Goal: Information Seeking & Learning: Learn about a topic

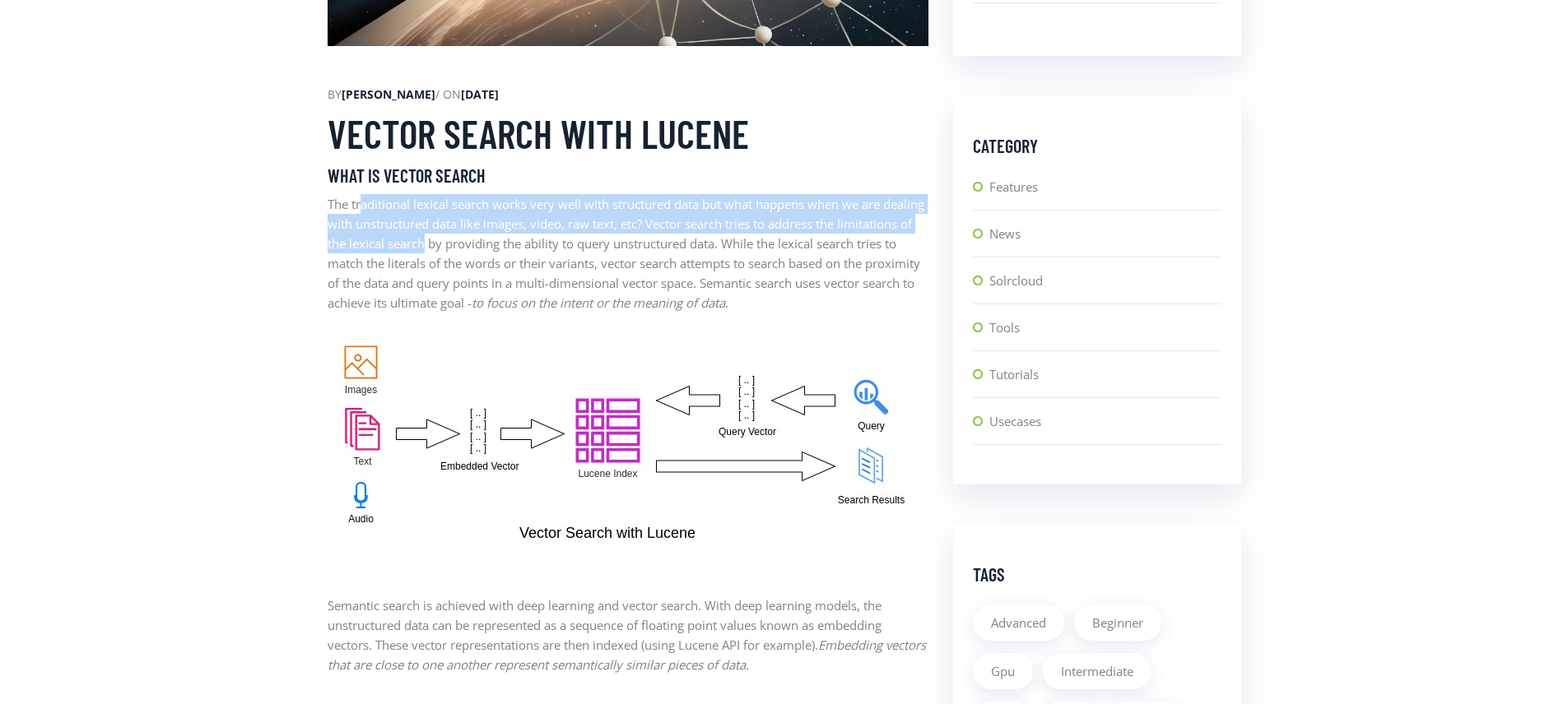
drag, startPoint x: 364, startPoint y: 207, endPoint x: 502, endPoint y: 246, distance: 143.4
click at [502, 246] on p "The traditional lexical search works very well with structured data but what ha…" at bounding box center [627, 253] width 601 height 119
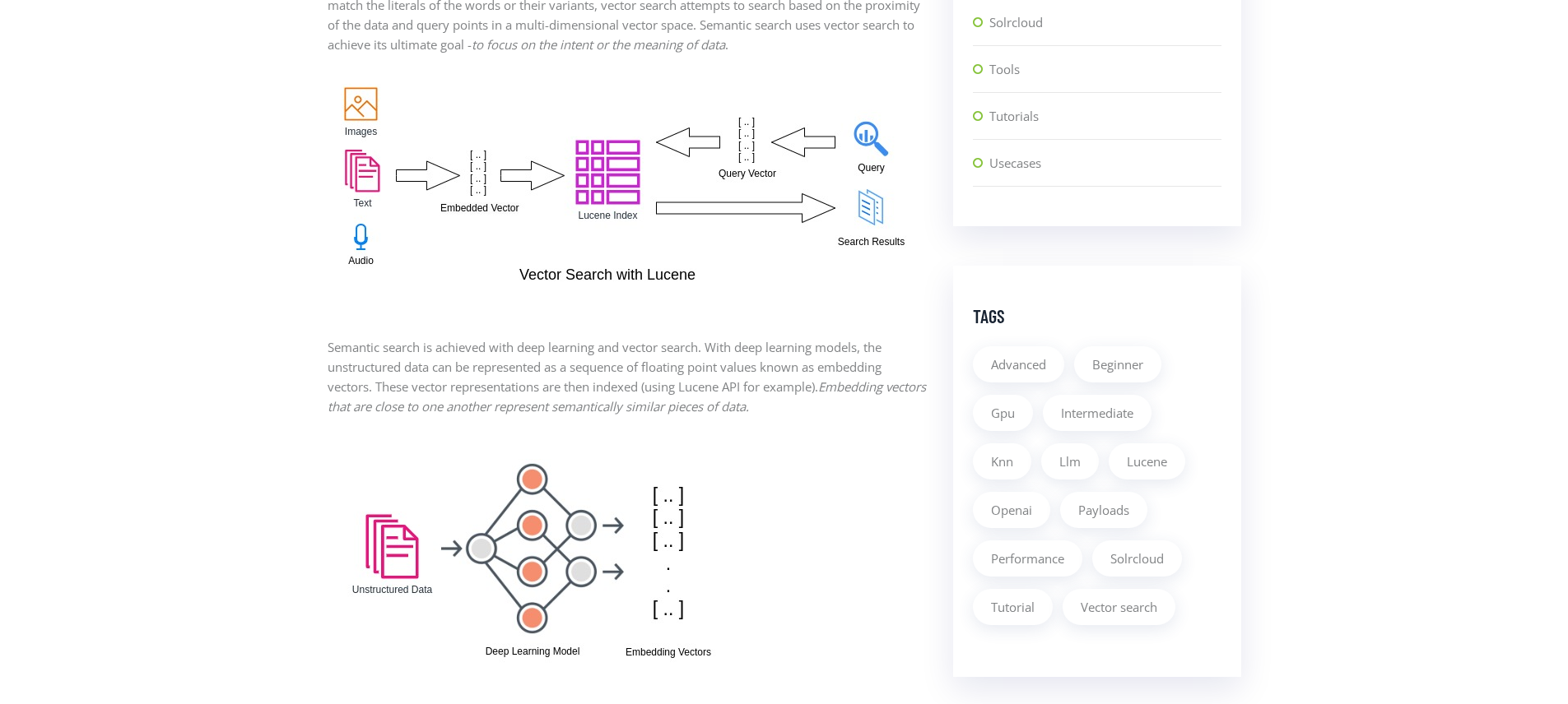
scroll to position [1279, 0]
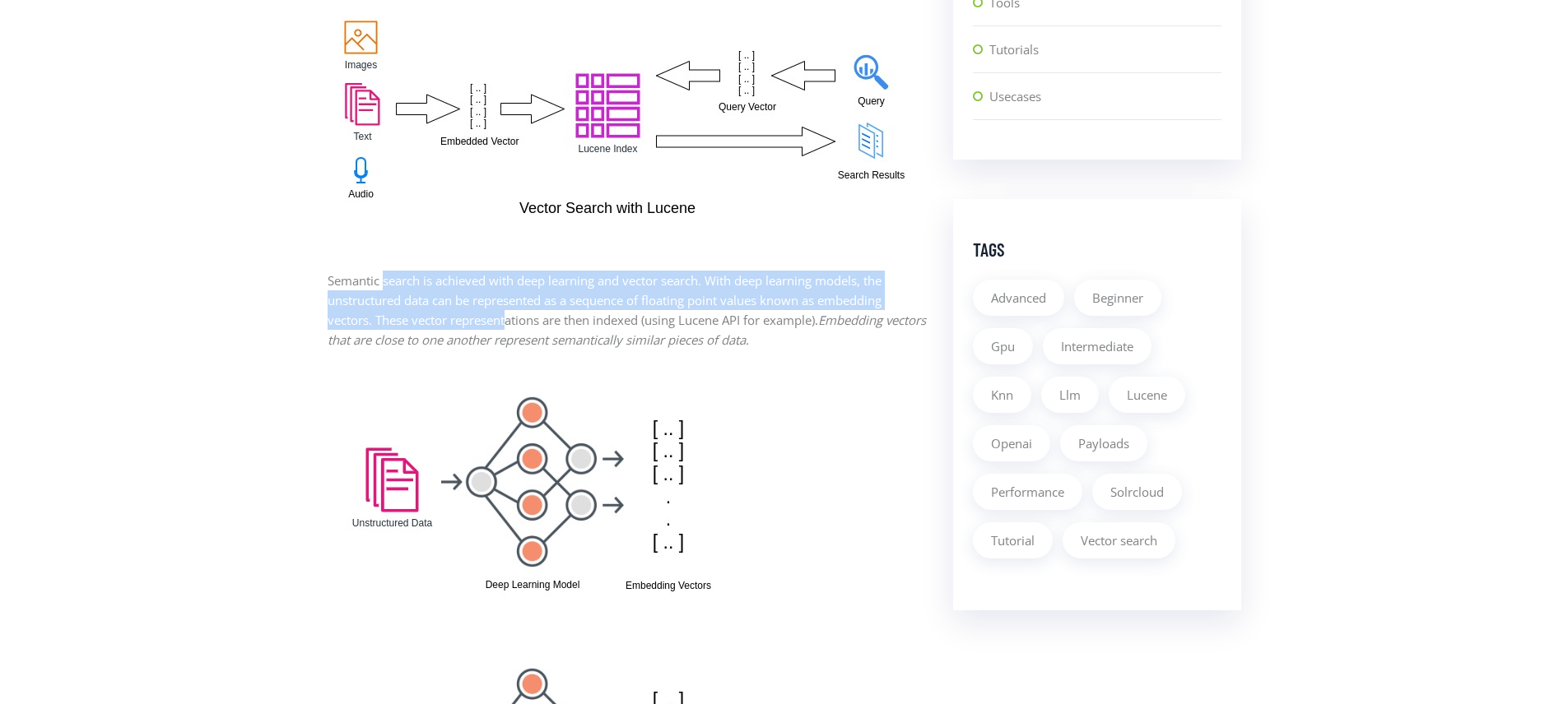
drag, startPoint x: 477, startPoint y: 280, endPoint x: 511, endPoint y: 327, distance: 58.0
click at [511, 327] on p "Semantic search is achieved with deep learning and vector search. With deep lea…" at bounding box center [627, 309] width 601 height 79
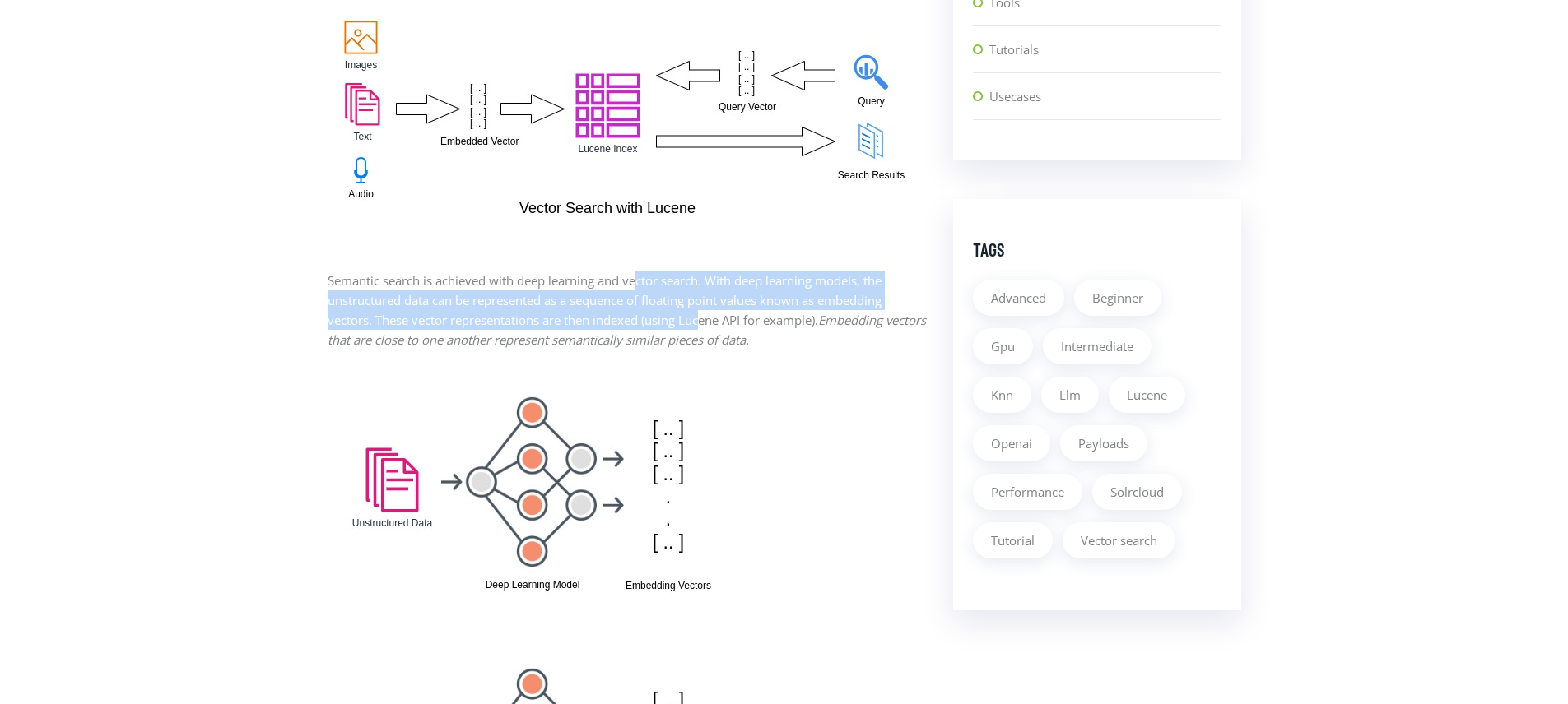
drag, startPoint x: 707, startPoint y: 287, endPoint x: 709, endPoint y: 315, distance: 28.1
click at [709, 315] on p "Semantic search is achieved with deep learning and vector search. With deep lea…" at bounding box center [627, 309] width 601 height 79
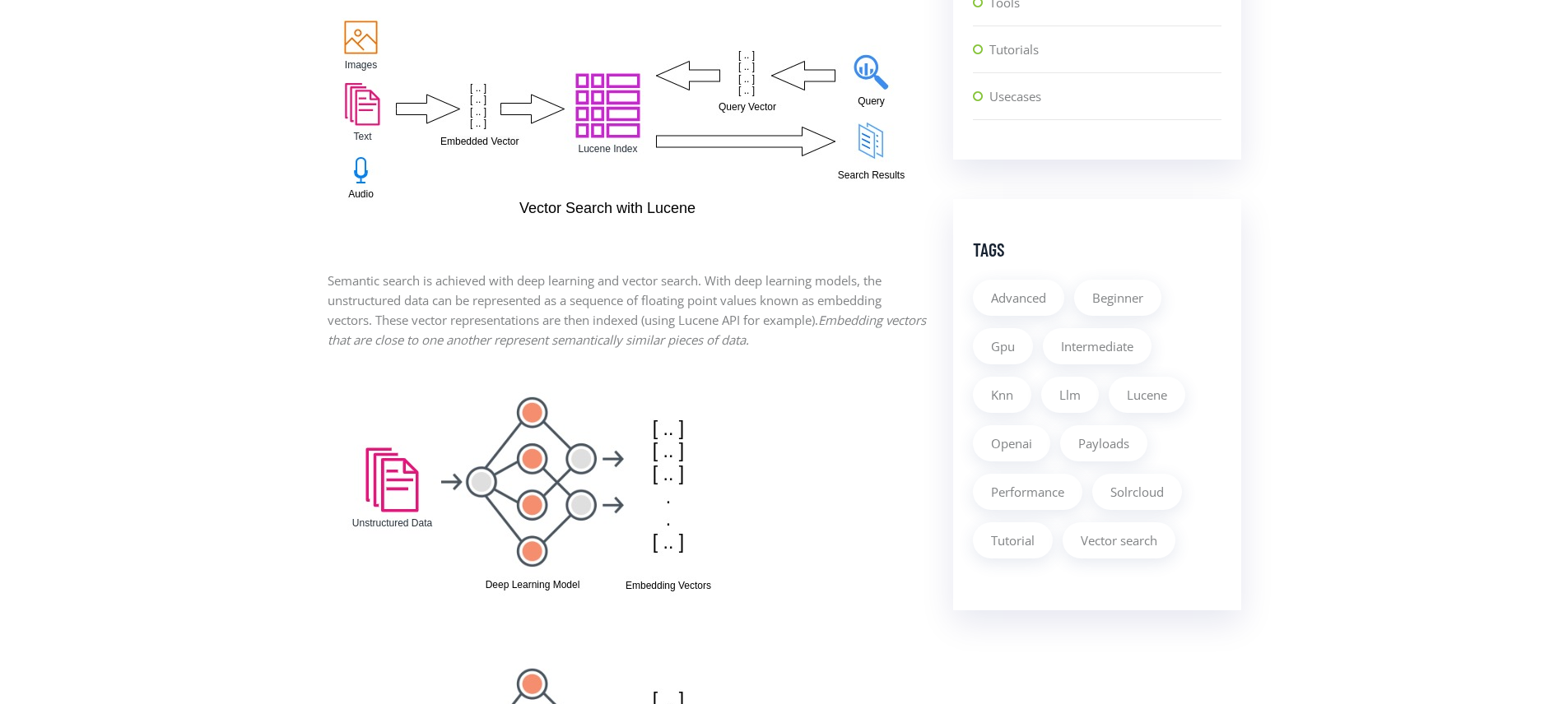
click at [725, 285] on p "Semantic search is achieved with deep learning and vector search. With deep lea…" at bounding box center [627, 309] width 601 height 79
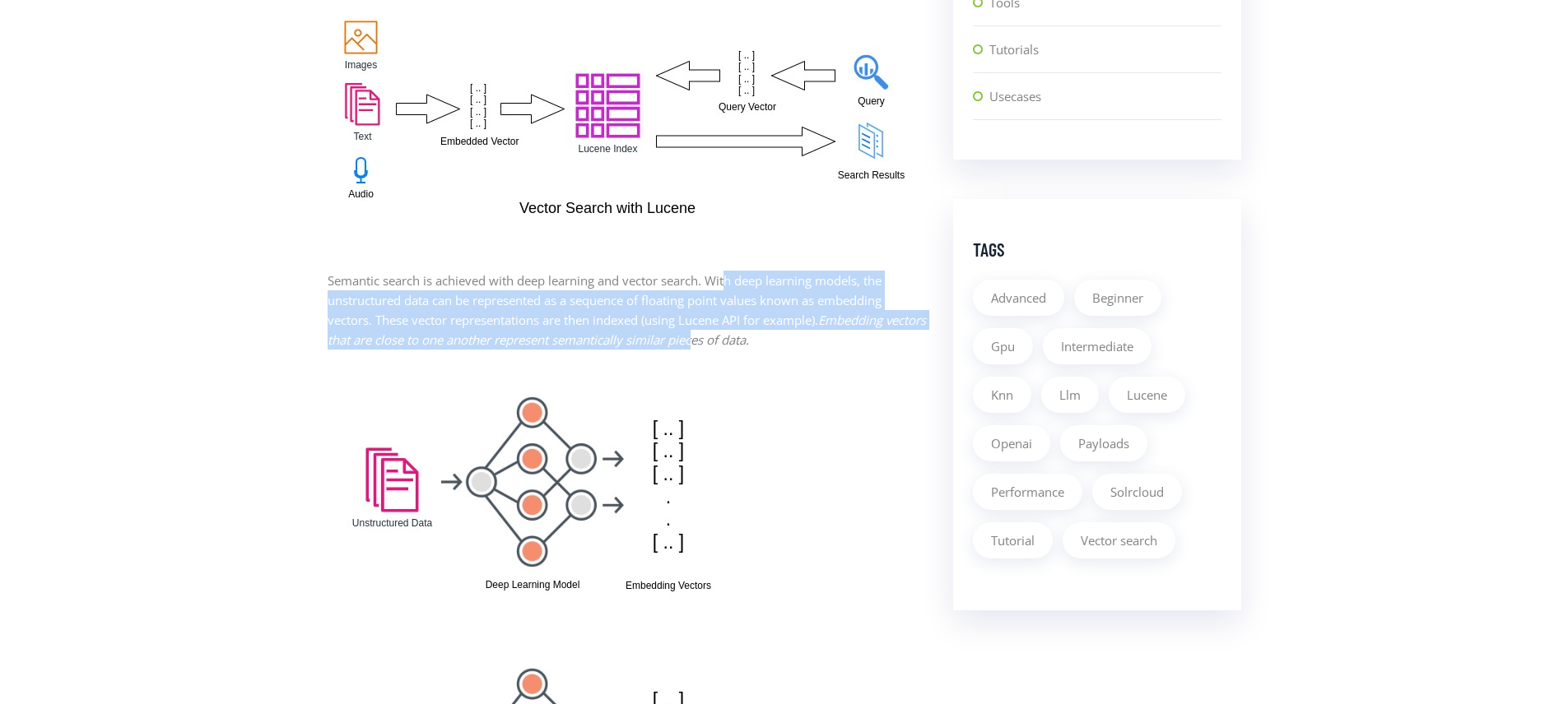
drag, startPoint x: 734, startPoint y: 288, endPoint x: 739, endPoint y: 343, distance: 55.2
click at [739, 343] on p "Semantic search is achieved with deep learning and vector search. With deep lea…" at bounding box center [627, 309] width 601 height 79
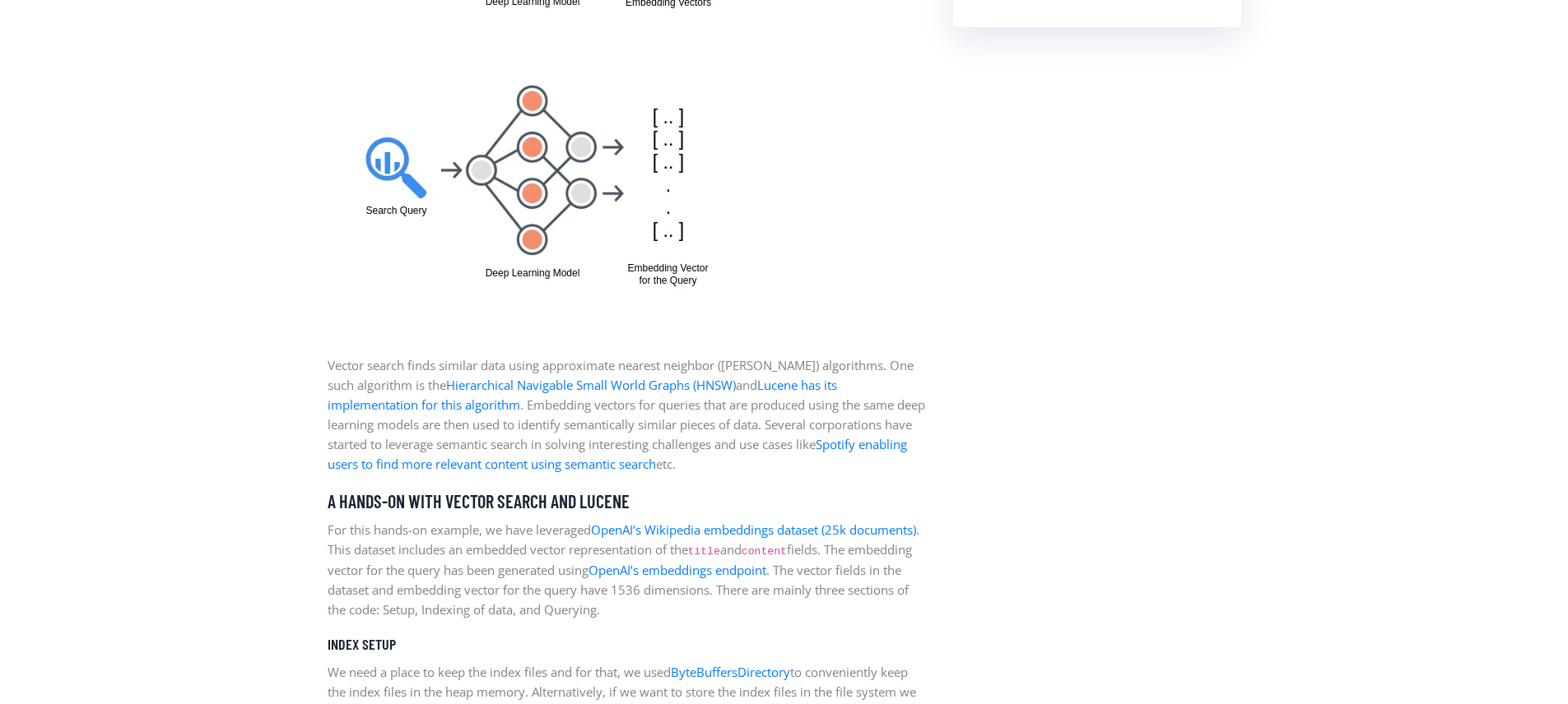
scroll to position [2032, 0]
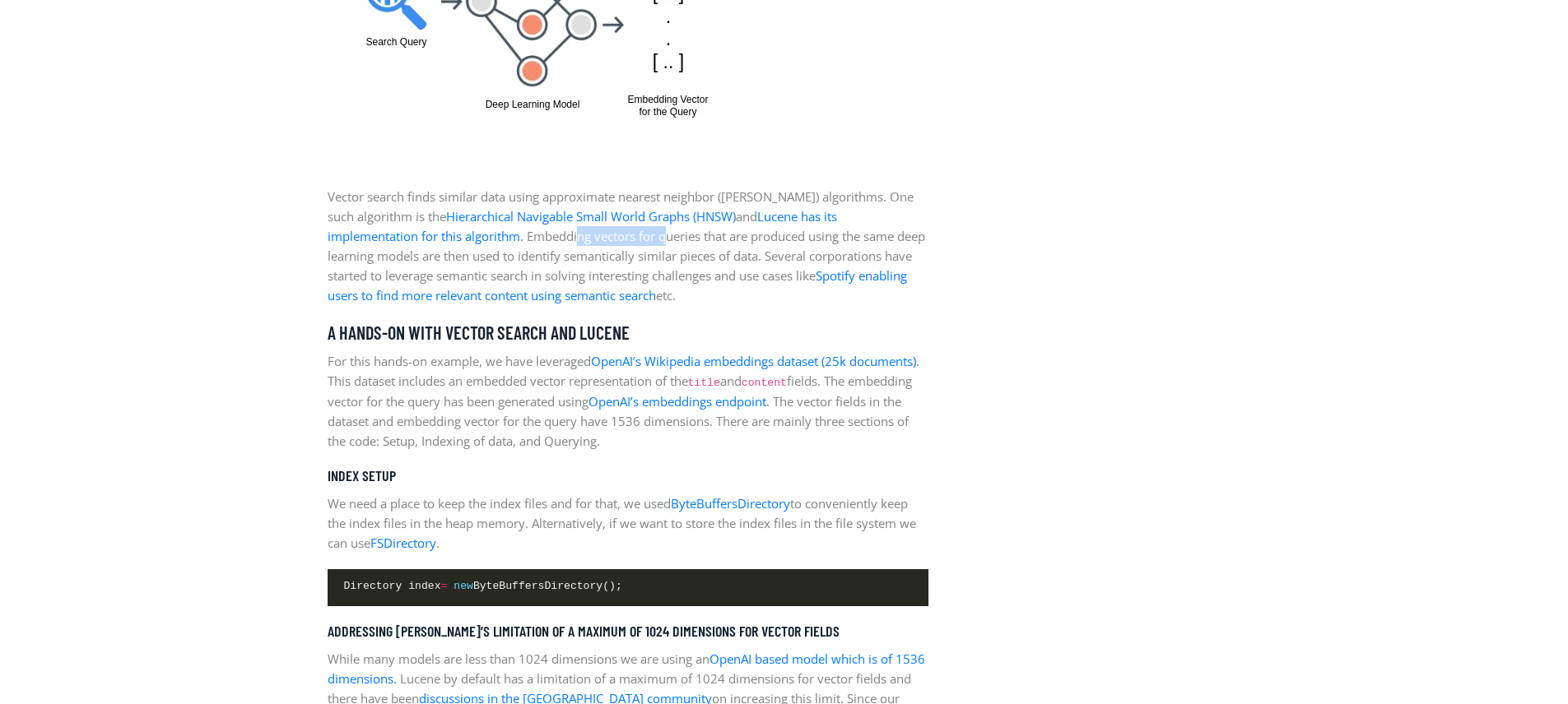
drag, startPoint x: 487, startPoint y: 241, endPoint x: 574, endPoint y: 241, distance: 87.0
click at [574, 241] on p "Vector search finds similar data using approximate nearest neighbor ([PERSON_NA…" at bounding box center [627, 246] width 601 height 119
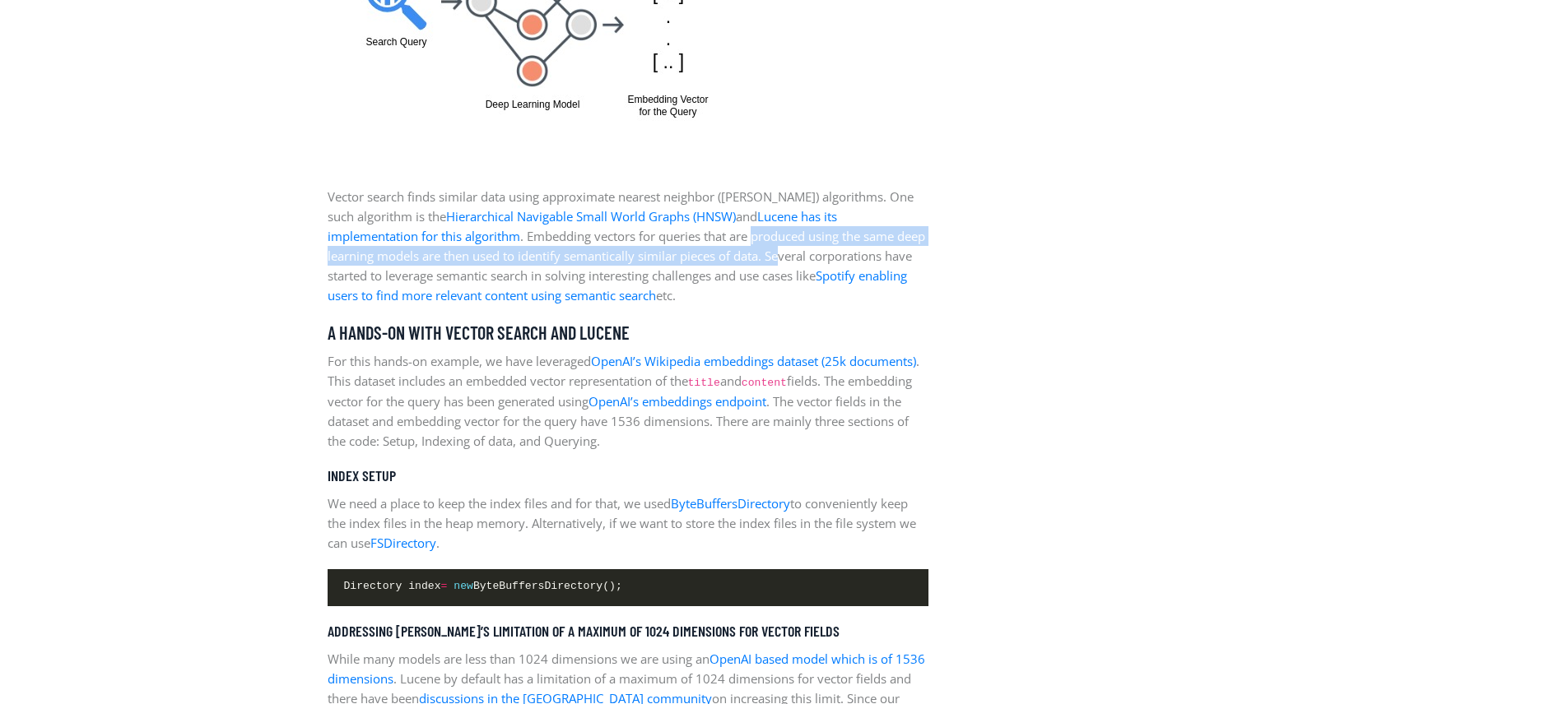
drag, startPoint x: 667, startPoint y: 242, endPoint x: 736, endPoint y: 256, distance: 70.4
click at [736, 256] on p "Vector search finds similar data using approximate nearest neighbor ([PERSON_NA…" at bounding box center [627, 246] width 601 height 119
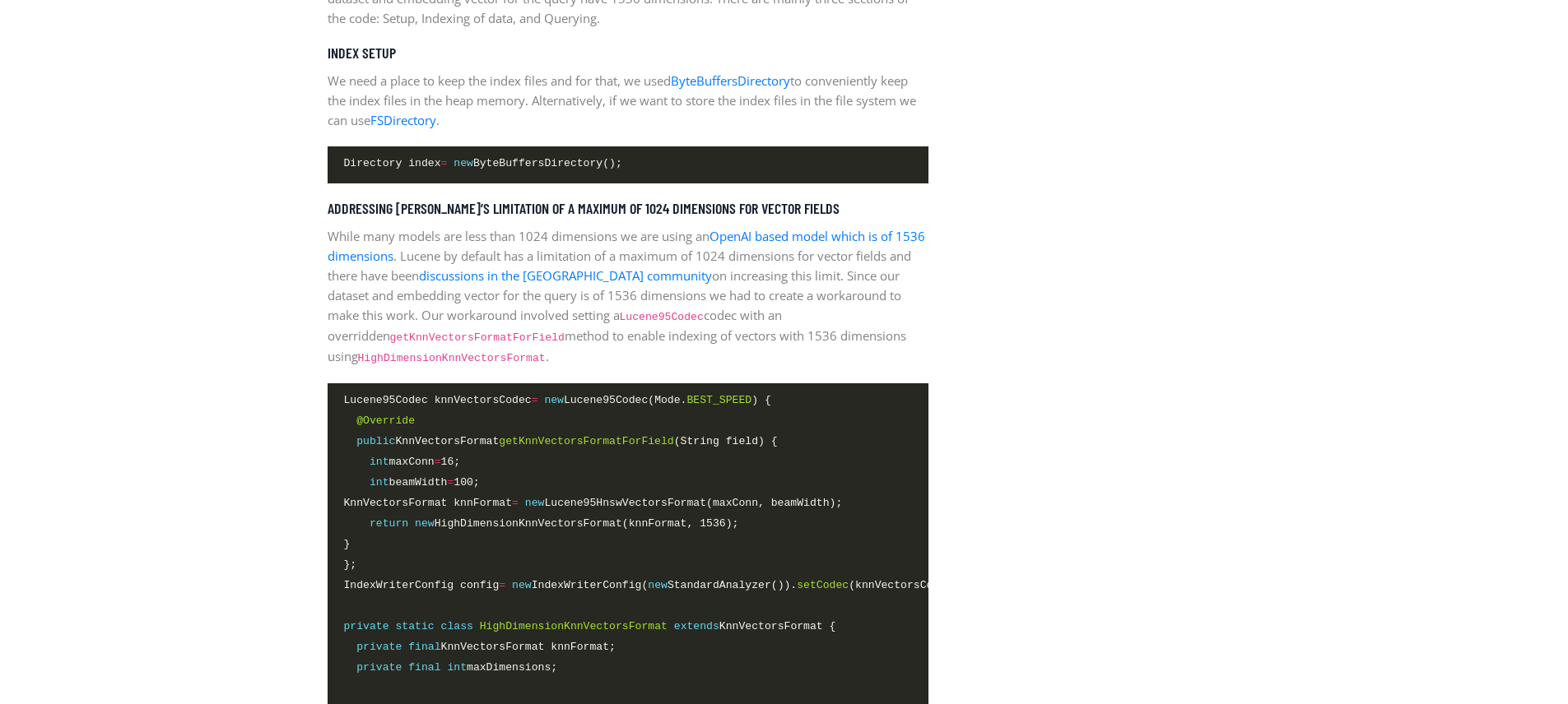
scroll to position [2539, 0]
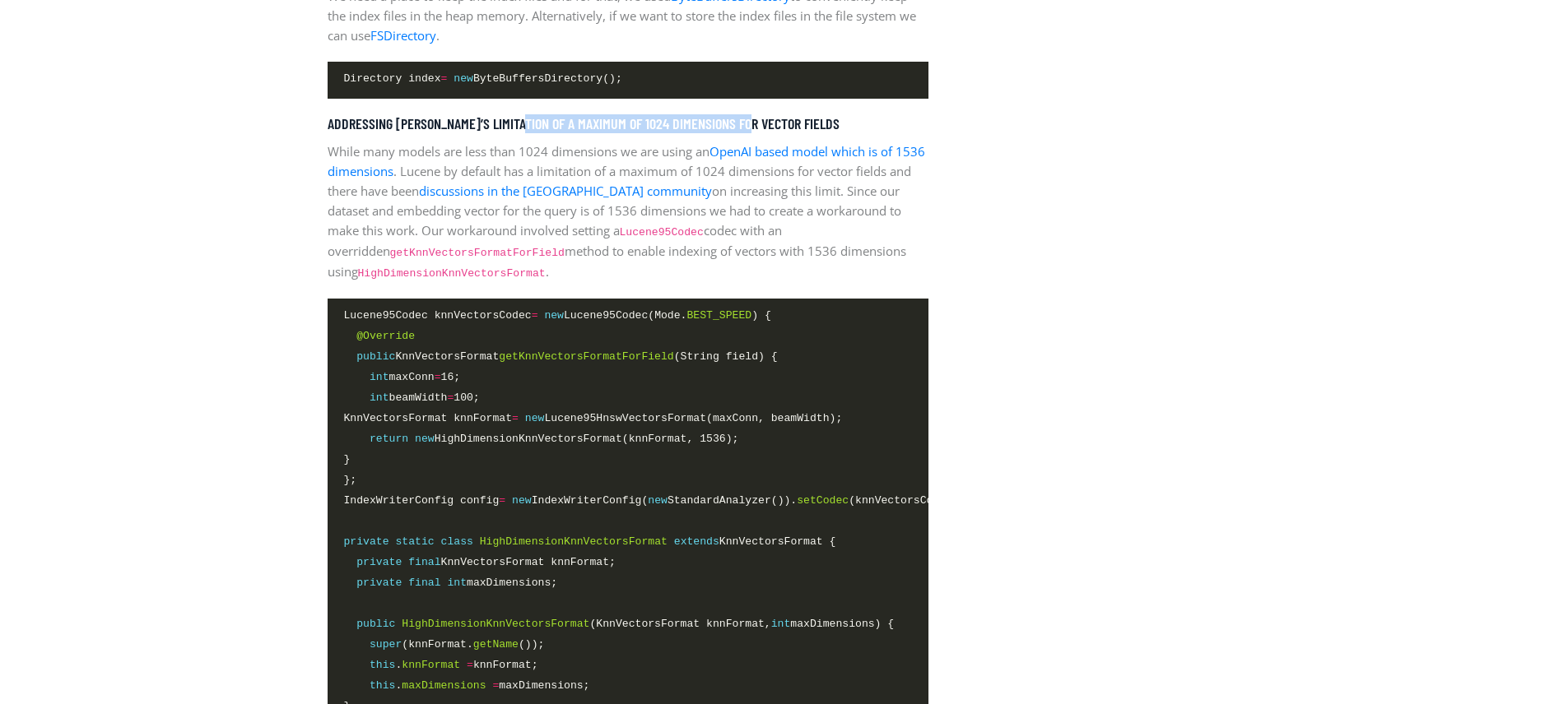
drag, startPoint x: 520, startPoint y: 119, endPoint x: 750, endPoint y: 119, distance: 230.0
click at [750, 119] on h5 "Addressing [PERSON_NAME]’s limitation of a maximum of 1024 dimensions for vecto…" at bounding box center [627, 124] width 601 height 18
drag, startPoint x: 399, startPoint y: 379, endPoint x: 506, endPoint y: 391, distance: 107.7
click at [506, 391] on code "Lucene95Codec knnVectorsCodec = new Lucene95Codec(Mode. BEST_SPEED ) { @Overrid…" at bounding box center [628, 676] width 568 height 739
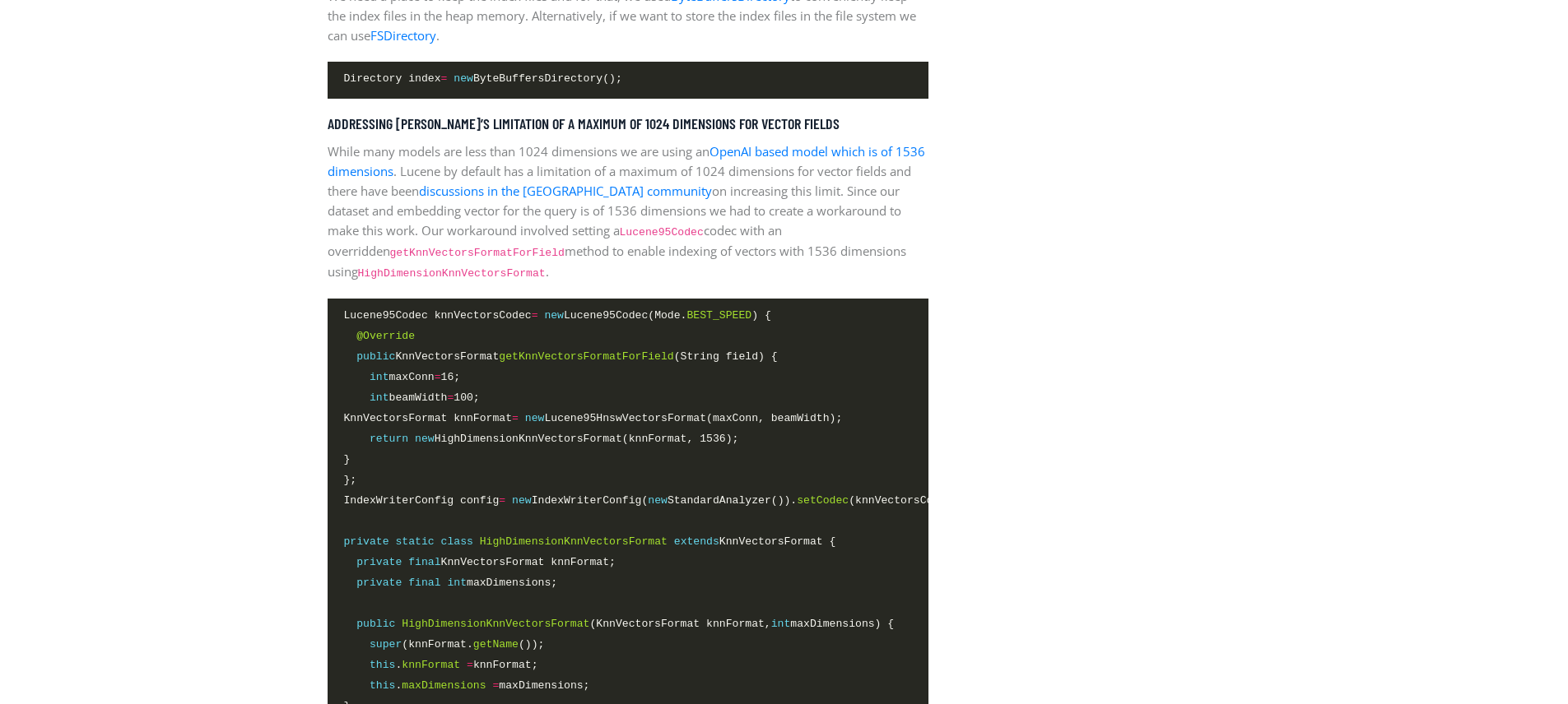
click at [409, 392] on span "int beamWidth = 100;" at bounding box center [412, 397] width 136 height 17
drag, startPoint x: 396, startPoint y: 395, endPoint x: 515, endPoint y: 396, distance: 119.0
click at [515, 396] on span "int beamWidth = 100;" at bounding box center [628, 398] width 568 height 19
drag, startPoint x: 521, startPoint y: 355, endPoint x: 646, endPoint y: 352, distance: 125.0
click at [646, 352] on span "getKnnVectorsFormatForField" at bounding box center [586, 357] width 175 height 13
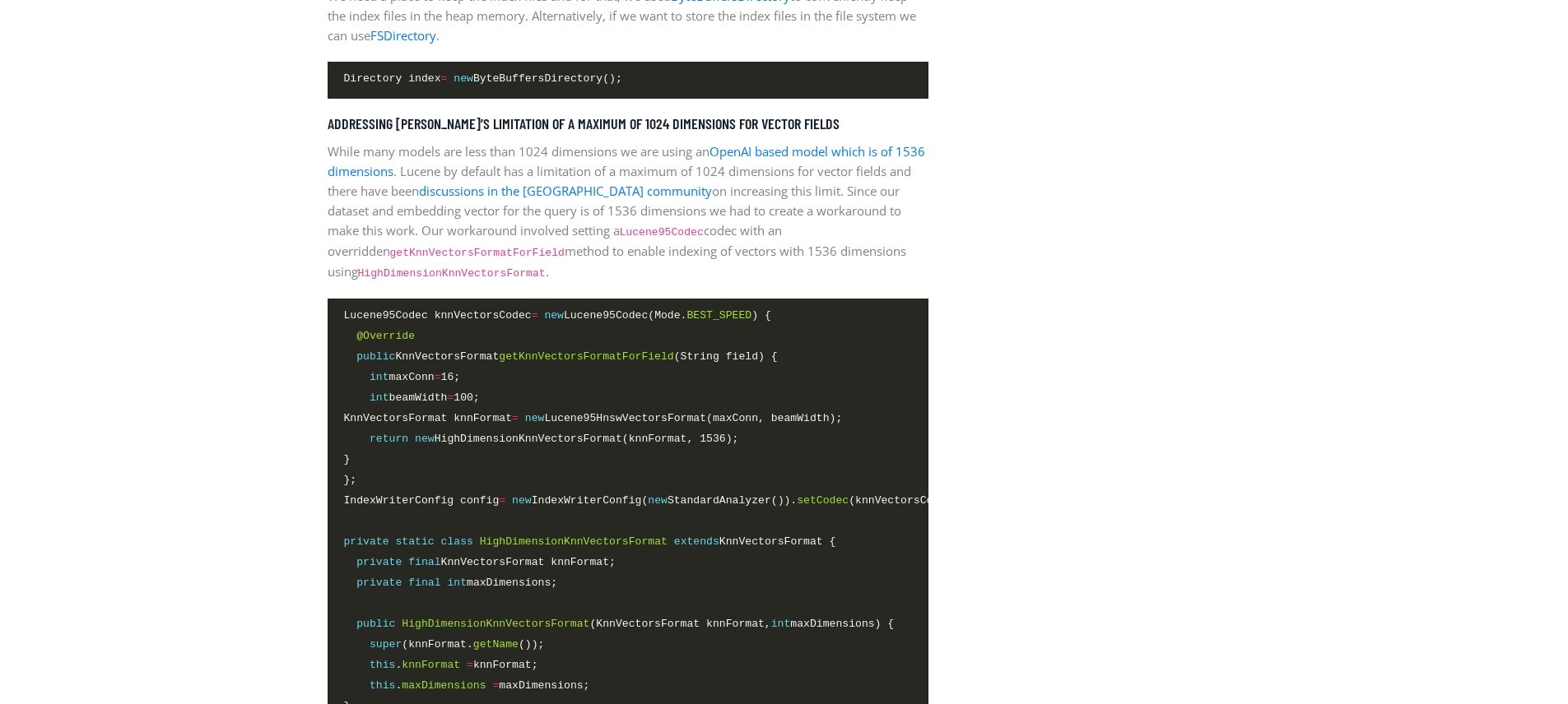
click at [583, 317] on span "Lucene95Codec knnVectorsCodec = new Lucene95Codec(Mode. BEST_SPEED ) {" at bounding box center [558, 315] width 427 height 17
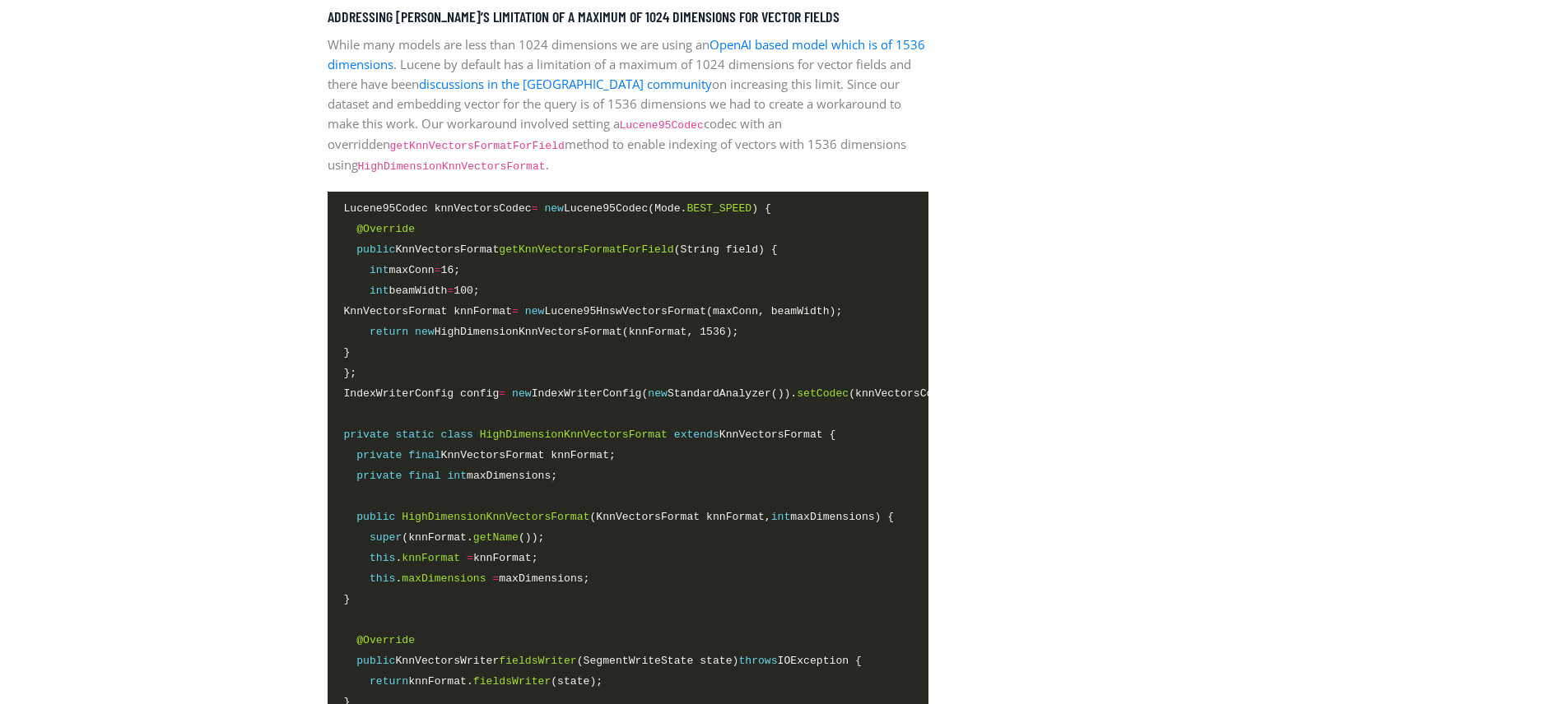
scroll to position [2657, 0]
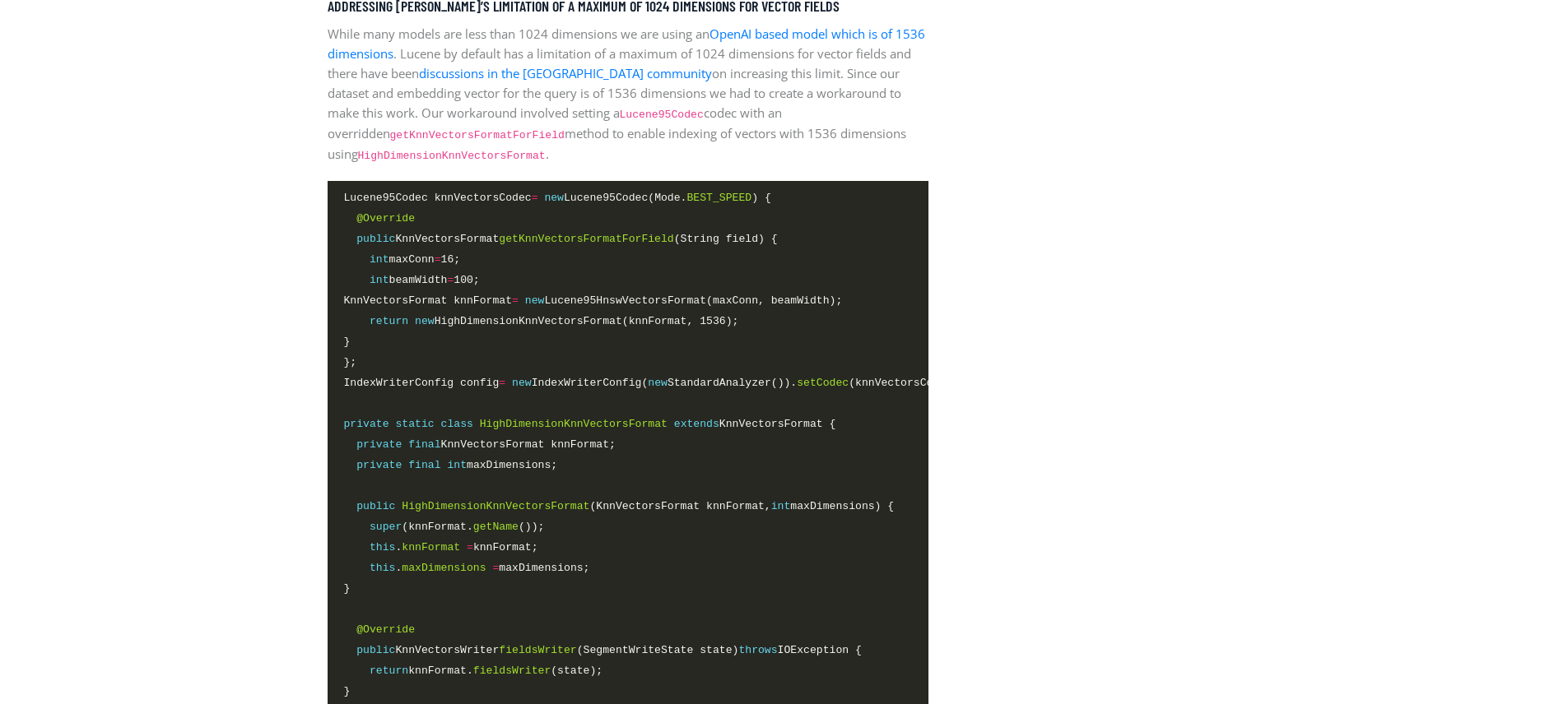
click at [562, 380] on span "IndexWriterConfig config = new IndexWriterConfig( new StandardAnalyzer()). setC…" at bounding box center [654, 383] width 621 height 17
click at [496, 421] on span "HighDimensionKnnVectorsFormat" at bounding box center [573, 424] width 187 height 13
click at [496, 422] on span "HighDimensionKnnVectorsFormat" at bounding box center [573, 424] width 187 height 13
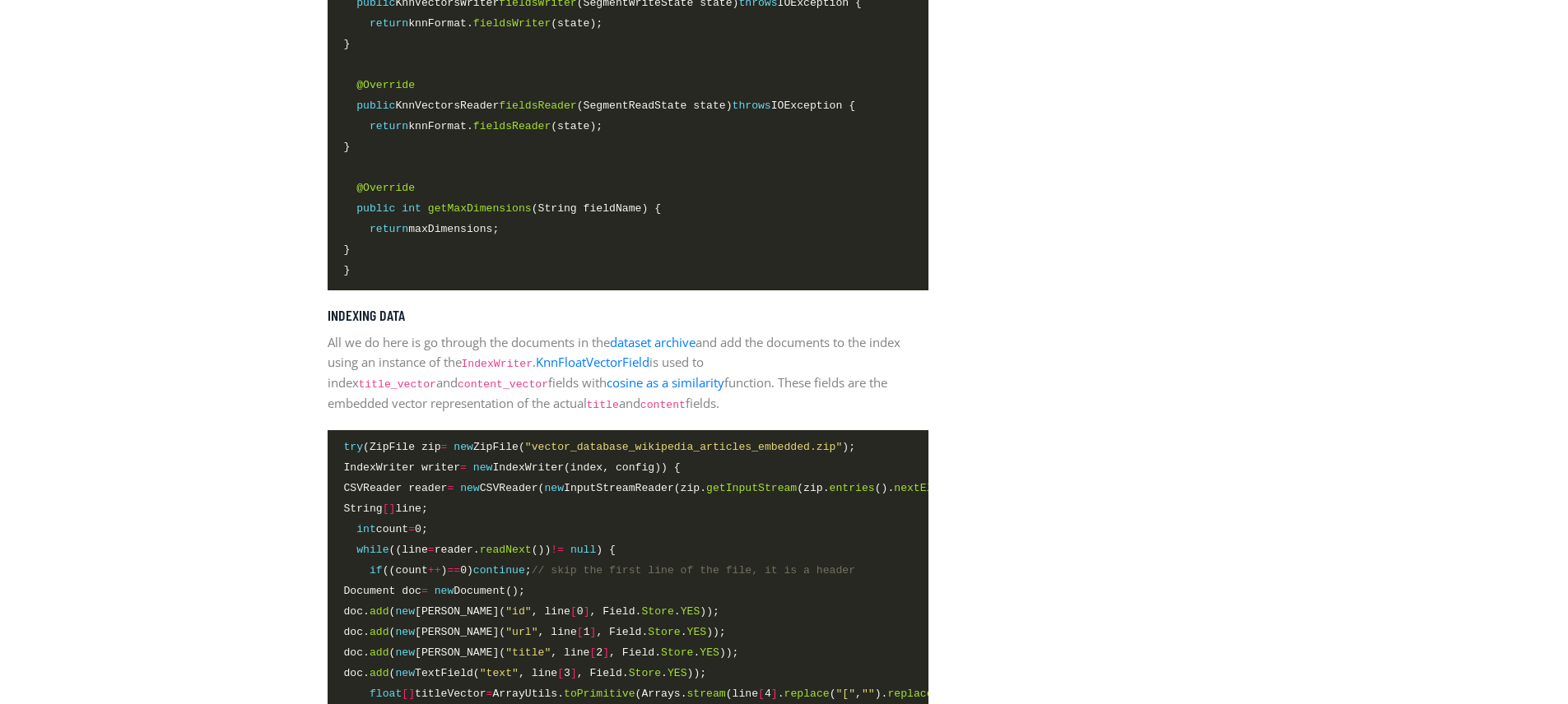
scroll to position [3314, 0]
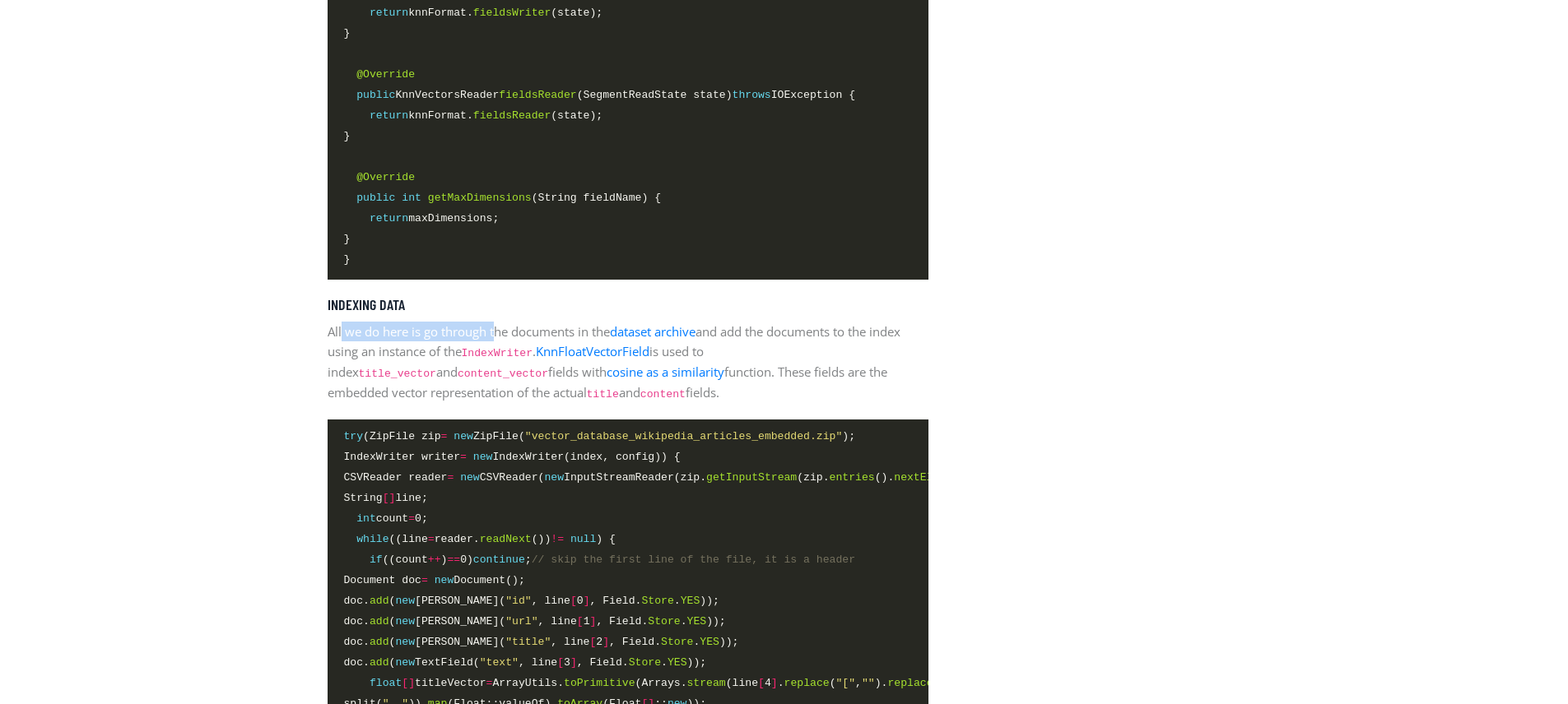
drag, startPoint x: 343, startPoint y: 345, endPoint x: 498, endPoint y: 341, distance: 155.1
click at [498, 341] on p "All we do here is go through the documents in the dataset archive and add the d…" at bounding box center [627, 363] width 601 height 81
click at [497, 341] on p "All we do here is go through the documents in the dataset archive and add the d…" at bounding box center [627, 363] width 601 height 81
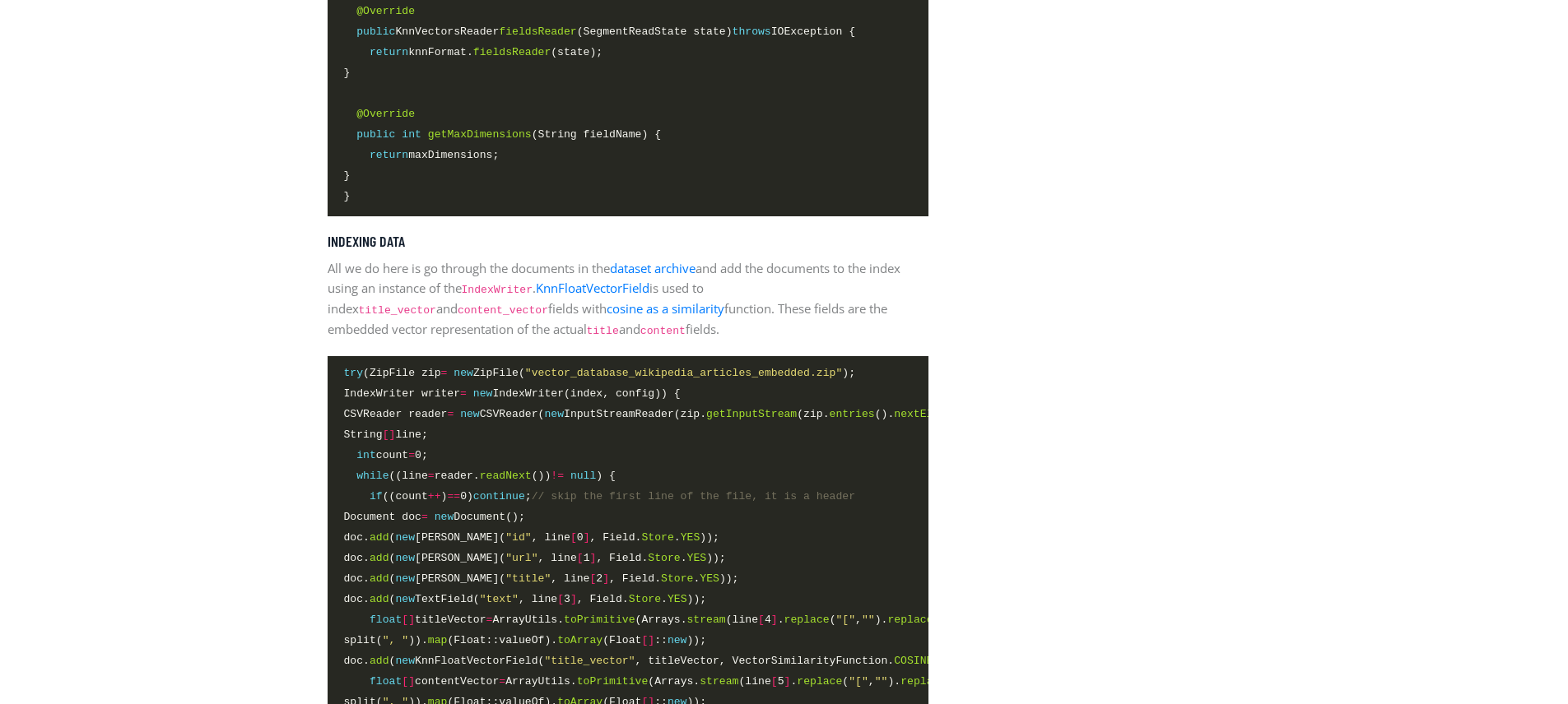
scroll to position [3399, 0]
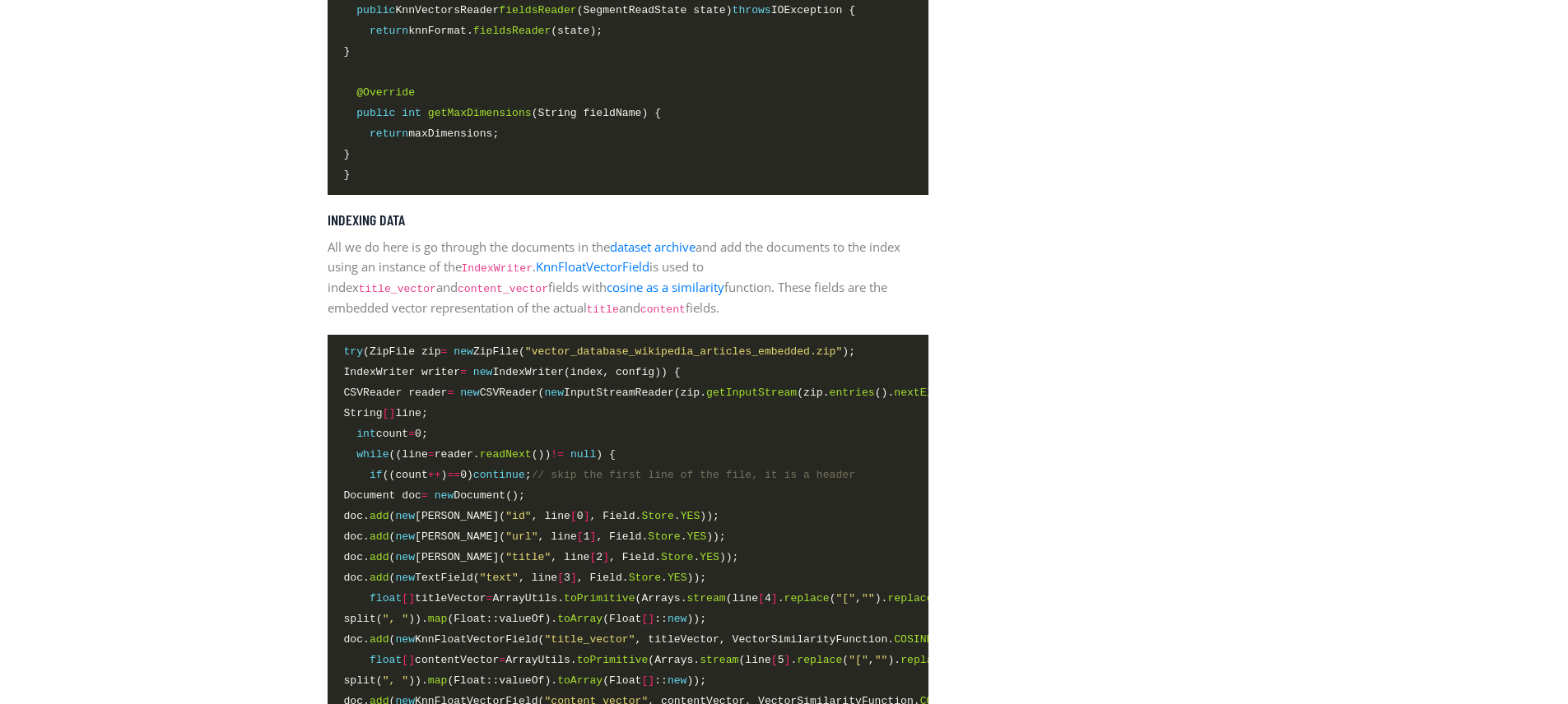
drag, startPoint x: 436, startPoint y: 384, endPoint x: 475, endPoint y: 414, distance: 49.2
click at [475, 414] on code "try (ZipFile zip = new ZipFile( "vector_database_wikipedia_articles_embedded.zi…" at bounding box center [628, 620] width 568 height 554
click at [479, 424] on span "String [] line;" at bounding box center [628, 414] width 568 height 19
click at [435, 402] on span "CSVReader reader = new CSVReader( new InputStreamReader(zip. getInputStream (zi…" at bounding box center [675, 392] width 661 height 17
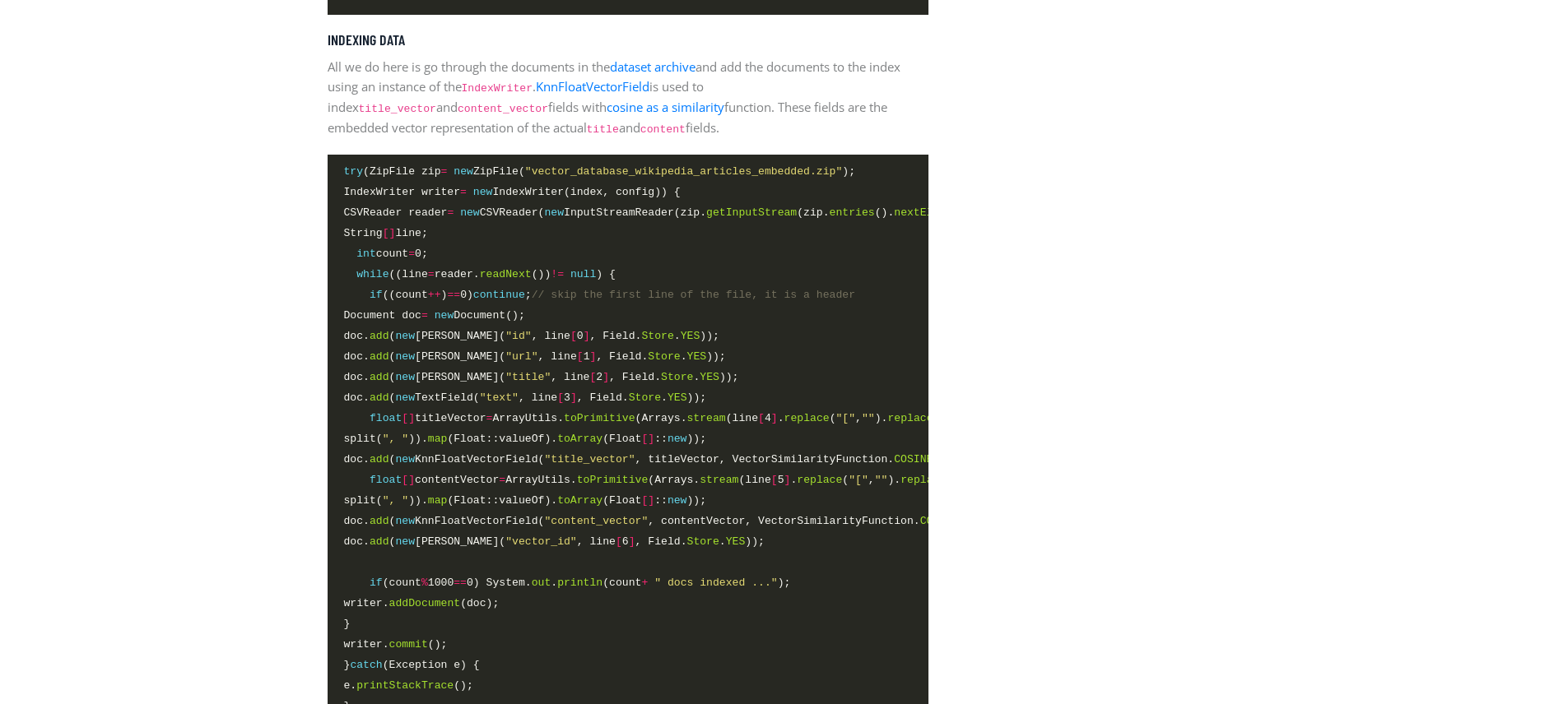
scroll to position [3590, 0]
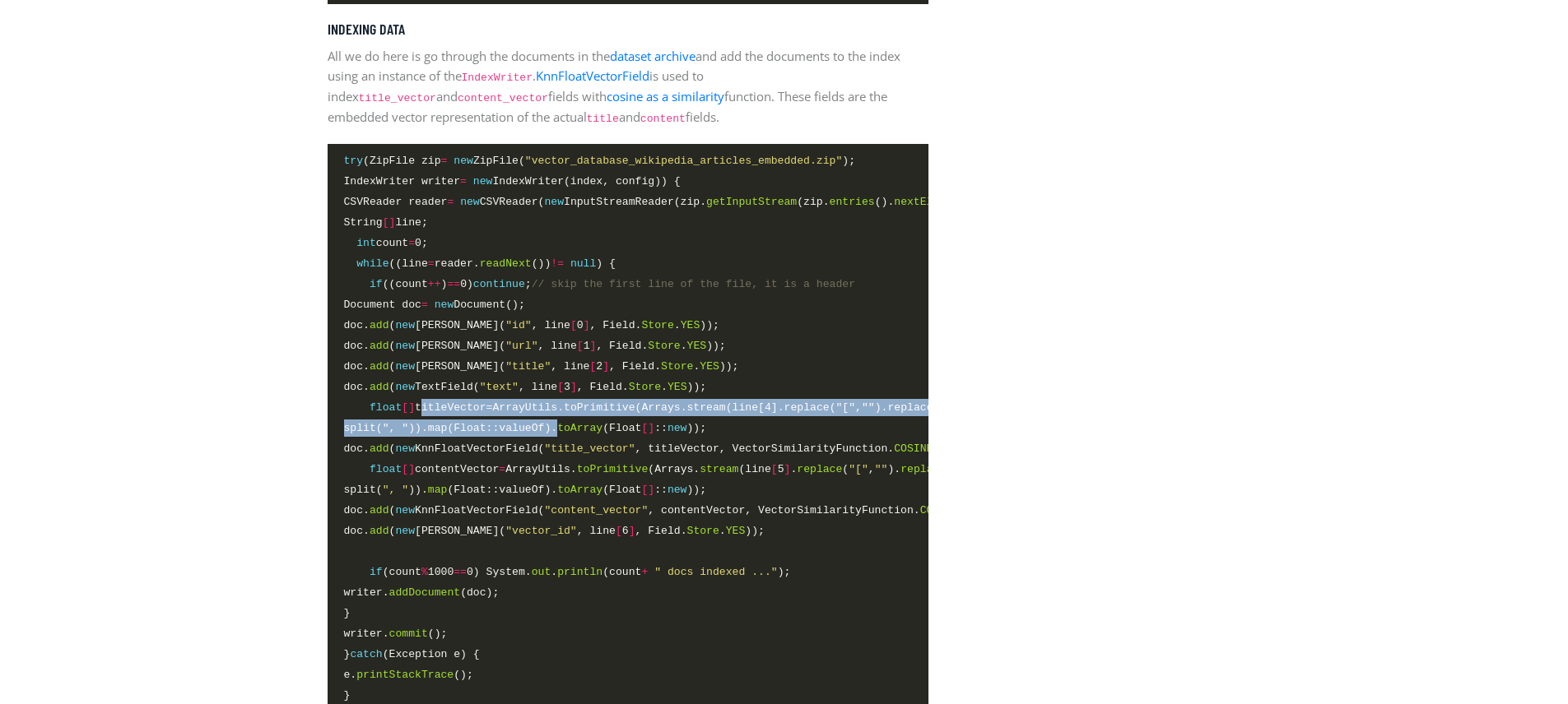
drag, startPoint x: 420, startPoint y: 416, endPoint x: 613, endPoint y: 446, distance: 195.3
click at [613, 446] on code "try (ZipFile zip = new ZipFile( "vector_database_wikipedia_articles_embedded.zi…" at bounding box center [628, 430] width 568 height 554
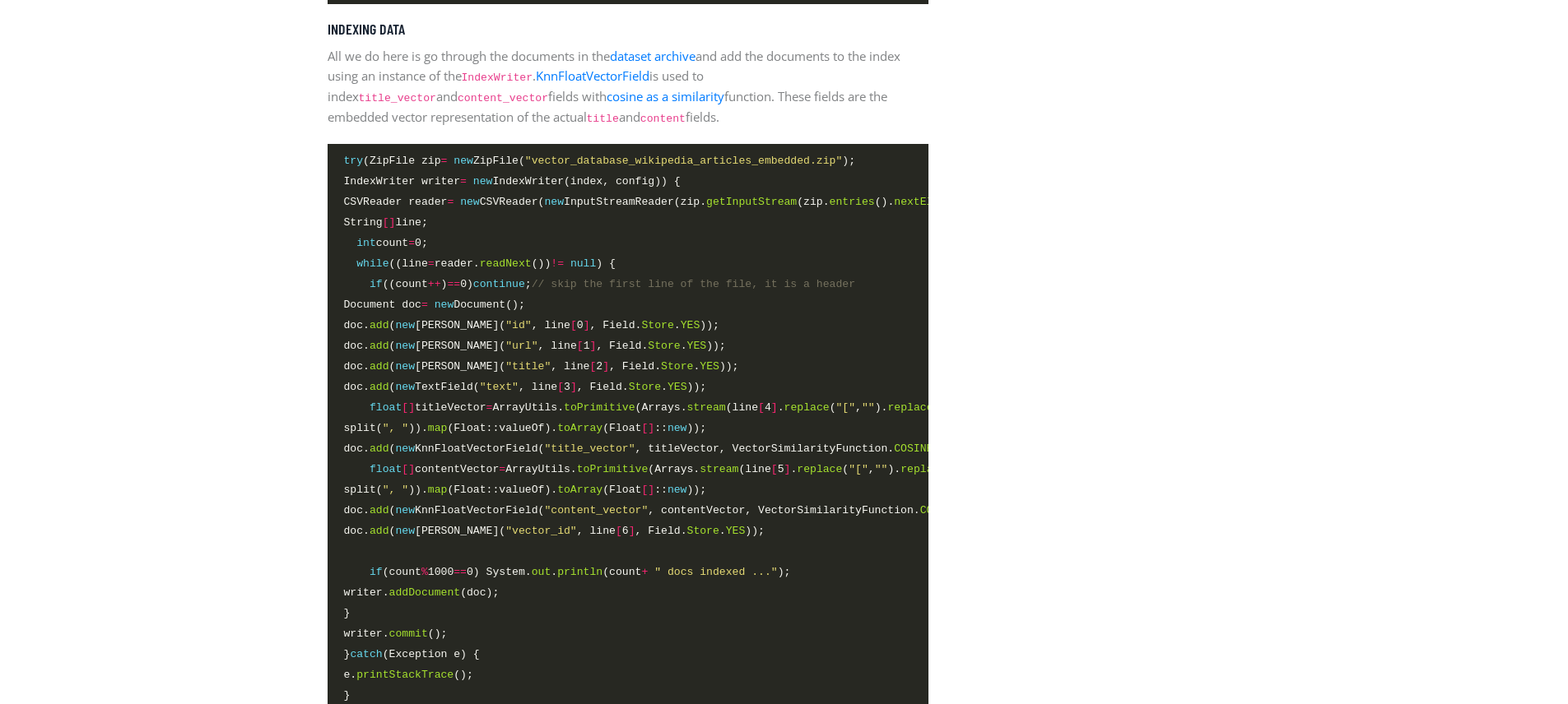
click at [602, 447] on span "doc. add ( new KnnFloatVectorField( "title_vector" , titleVector, VectorSimilar…" at bounding box center [648, 449] width 609 height 17
drag, startPoint x: 710, startPoint y: 416, endPoint x: 828, endPoint y: 410, distance: 118.2
click at [828, 410] on span "float [] titleVector = ArrayUtils. toPrimitive (Arrays. stream (line [ 4 ] . re…" at bounding box center [668, 407] width 648 height 17
click at [775, 416] on span "float [] titleVector = ArrayUtils. toPrimitive (Arrays. stream (line [ 4 ] . re…" at bounding box center [668, 407] width 648 height 17
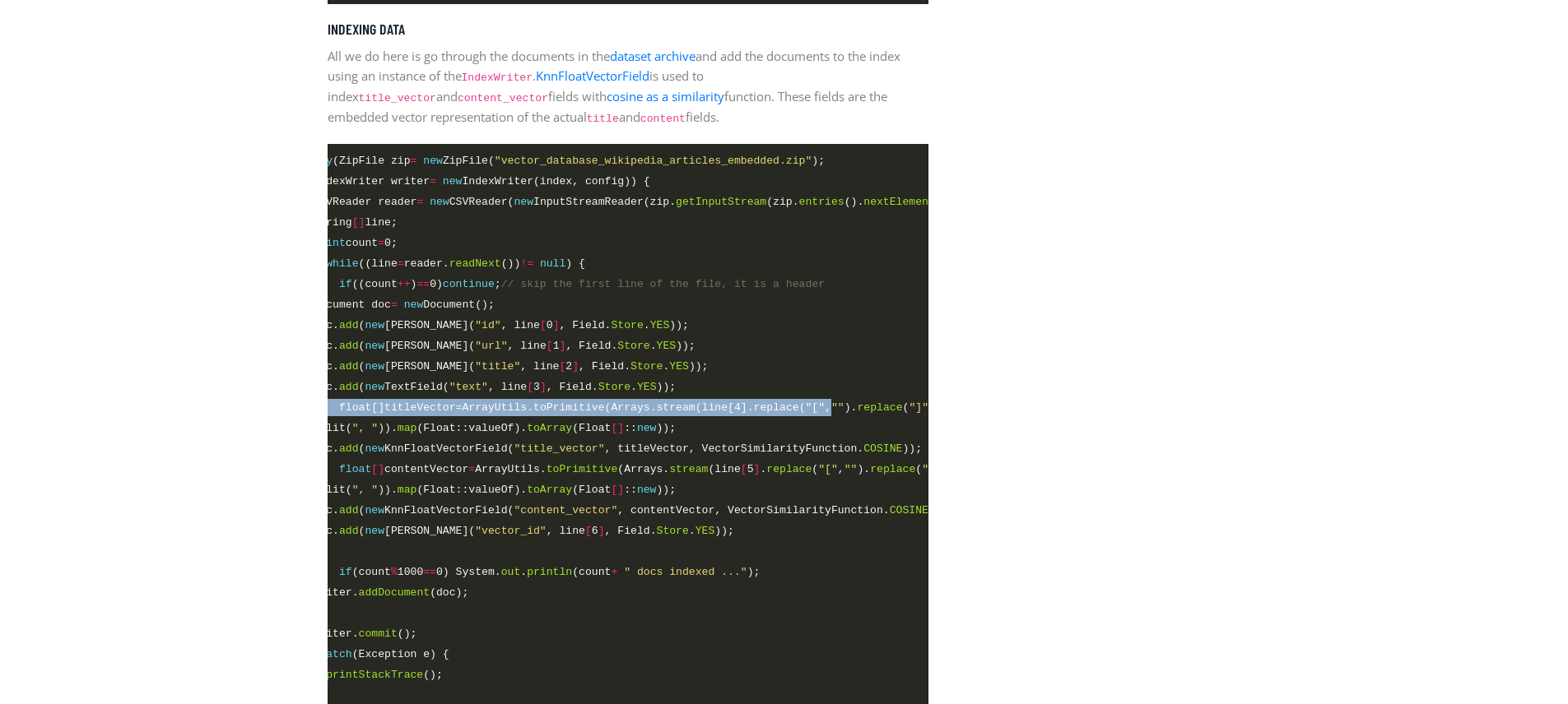
scroll to position [0, 0]
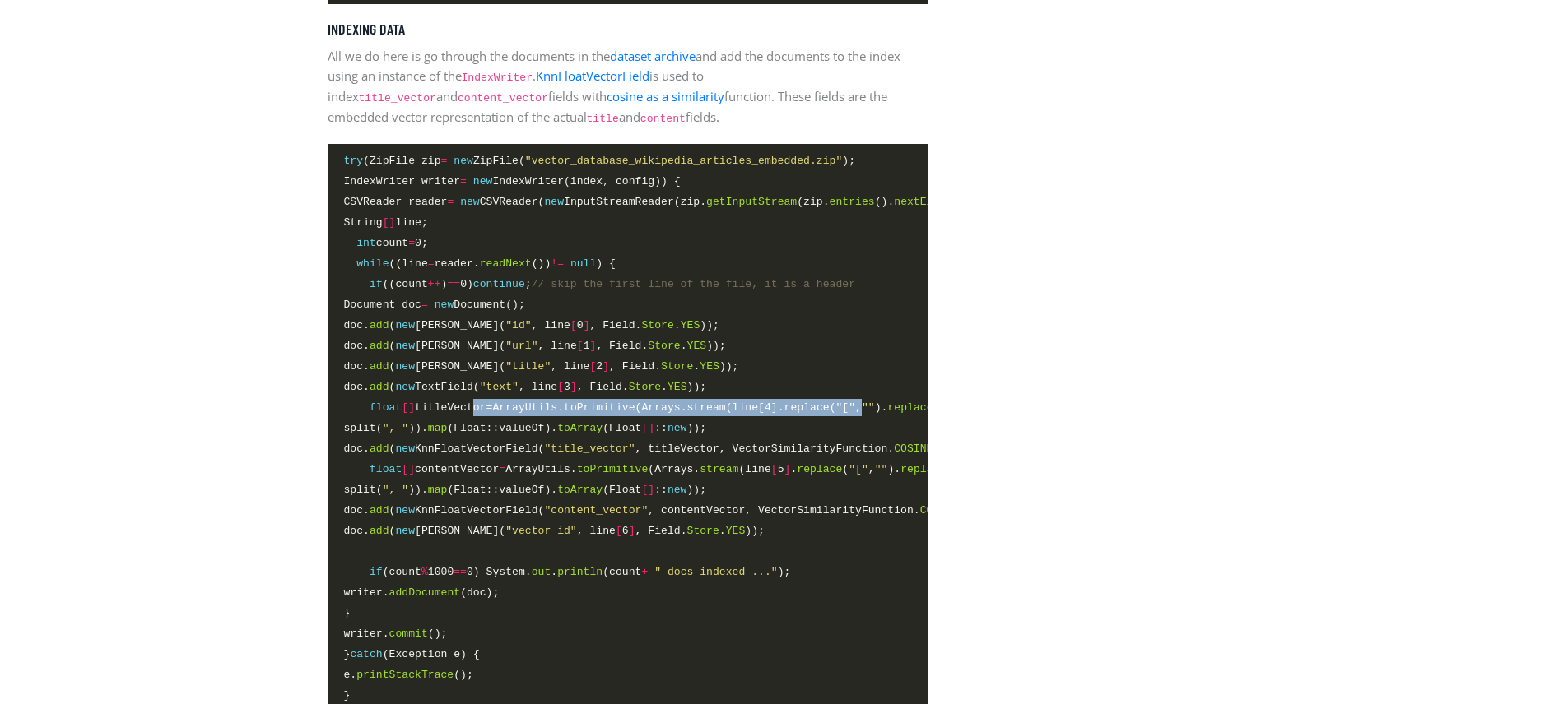
drag, startPoint x: 882, startPoint y: 418, endPoint x: 475, endPoint y: 412, distance: 407.0
click at [475, 412] on span "float [] titleVector = ArrayUtils. toPrimitive (Arrays. stream (line [ 4 ] . re…" at bounding box center [668, 407] width 648 height 17
click at [474, 427] on span "split( ", " )). map (Float::valueOf). toArray (Float [] :: new ));" at bounding box center [525, 428] width 363 height 17
click at [451, 412] on span "float [] titleVector = ArrayUtils. toPrimitive (Arrays. stream (line [ 4 ] . re…" at bounding box center [668, 407] width 648 height 17
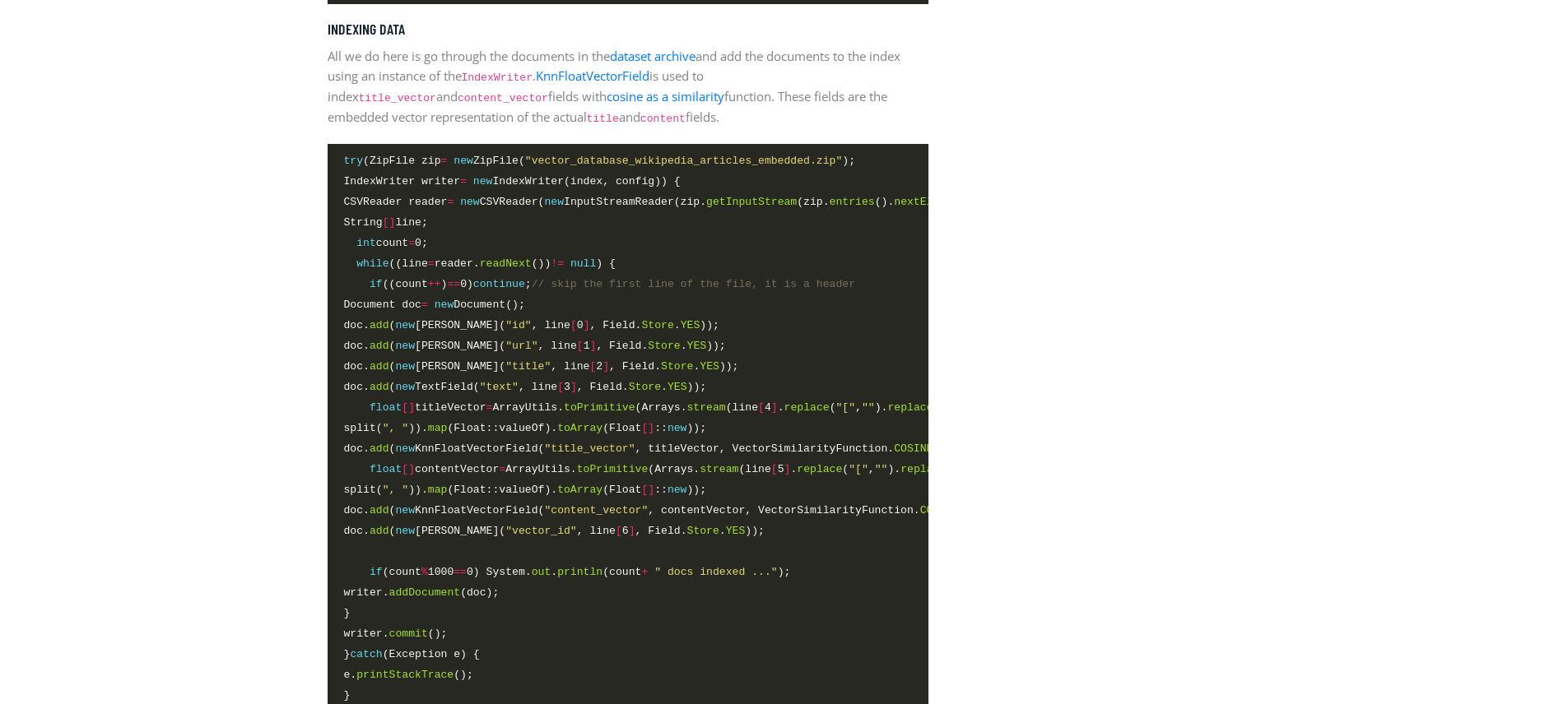
click at [442, 478] on span "float [] contentVector = ArrayUtils. toPrimitive (Arrays. stream (line [ 5 ] . …" at bounding box center [675, 469] width 661 height 17
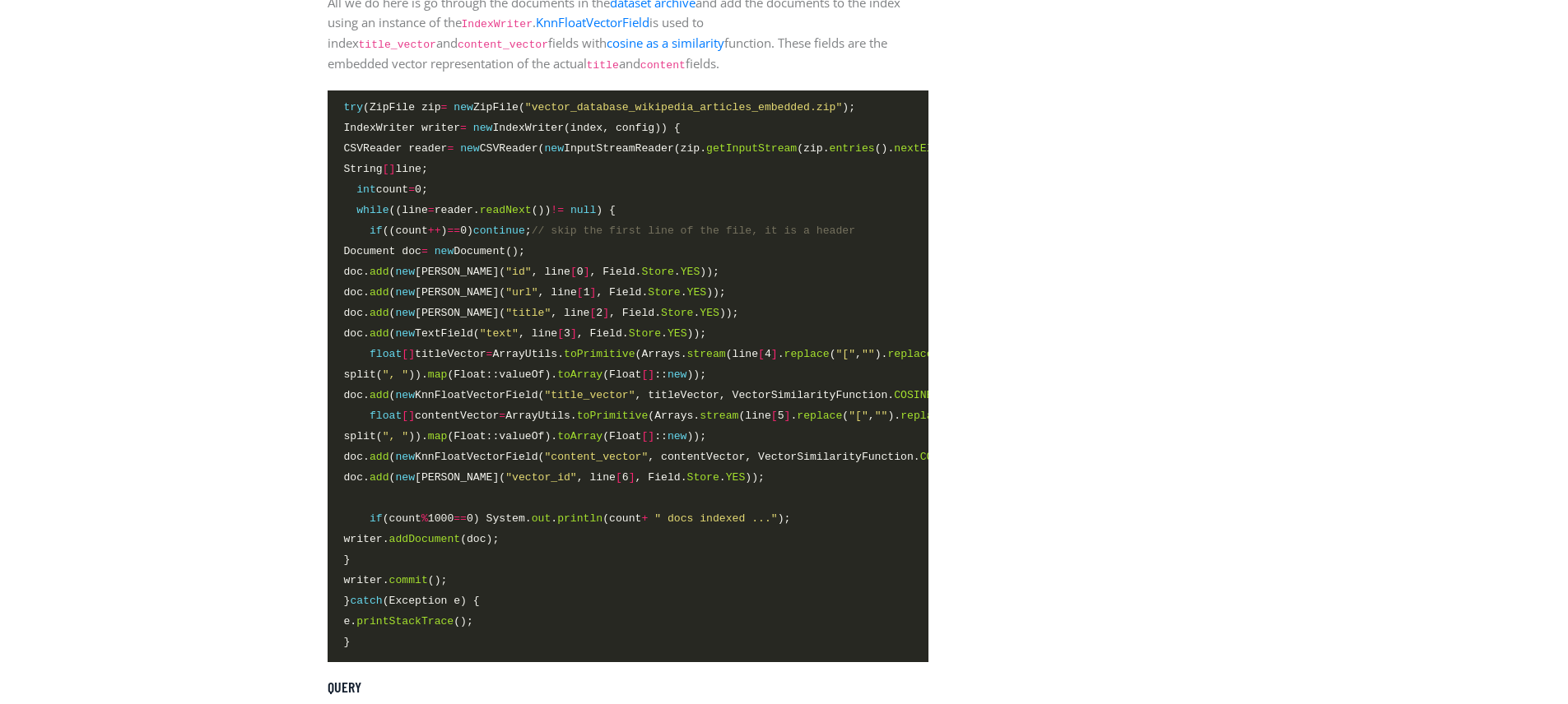
scroll to position [3634, 0]
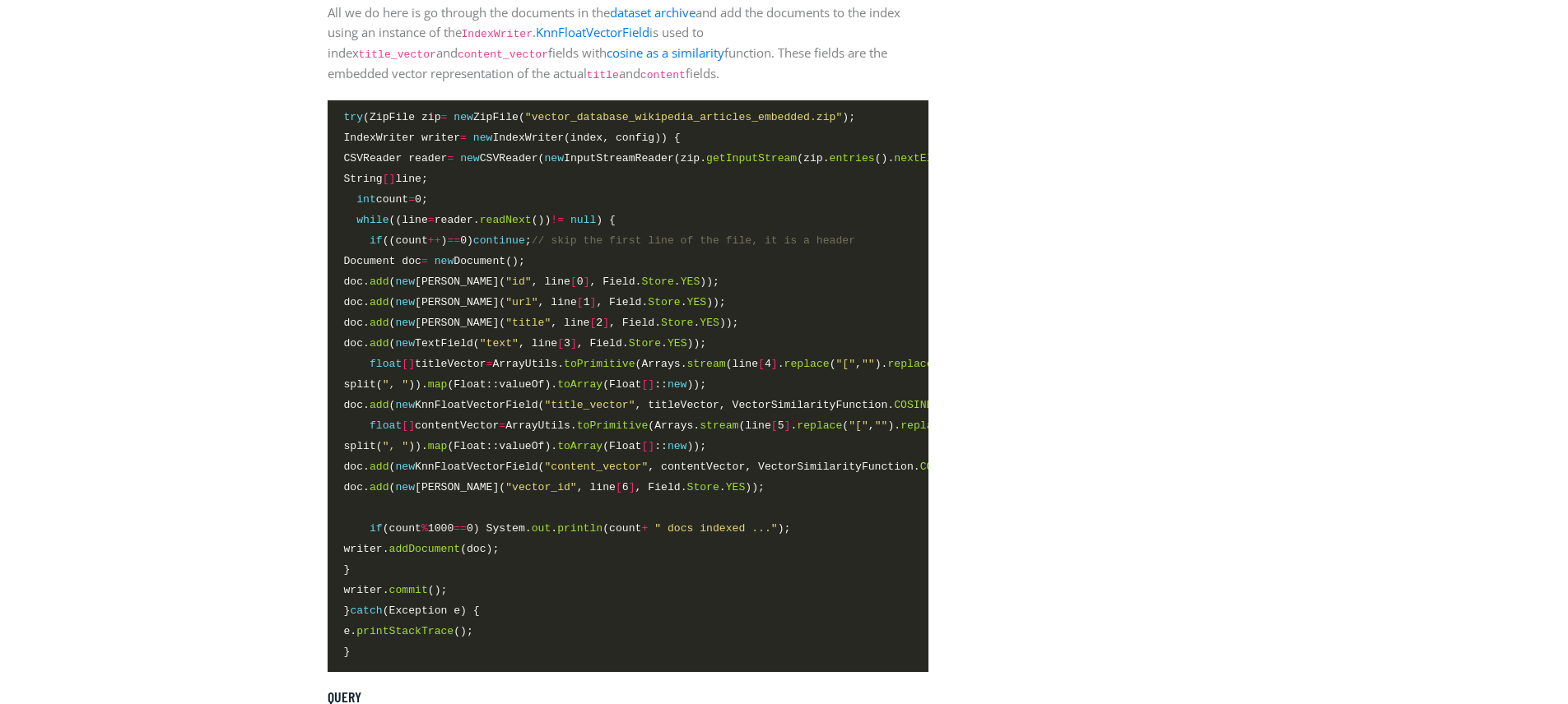
click at [713, 474] on span "doc. add ( new KnnFloatVectorField( "content_vector" , contentVector, VectorSim…" at bounding box center [661, 467] width 635 height 17
click at [466, 435] on span "float [] contentVector = ArrayUtils. toPrimitive (Arrays. stream (line [ 5 ] . …" at bounding box center [675, 425] width 661 height 17
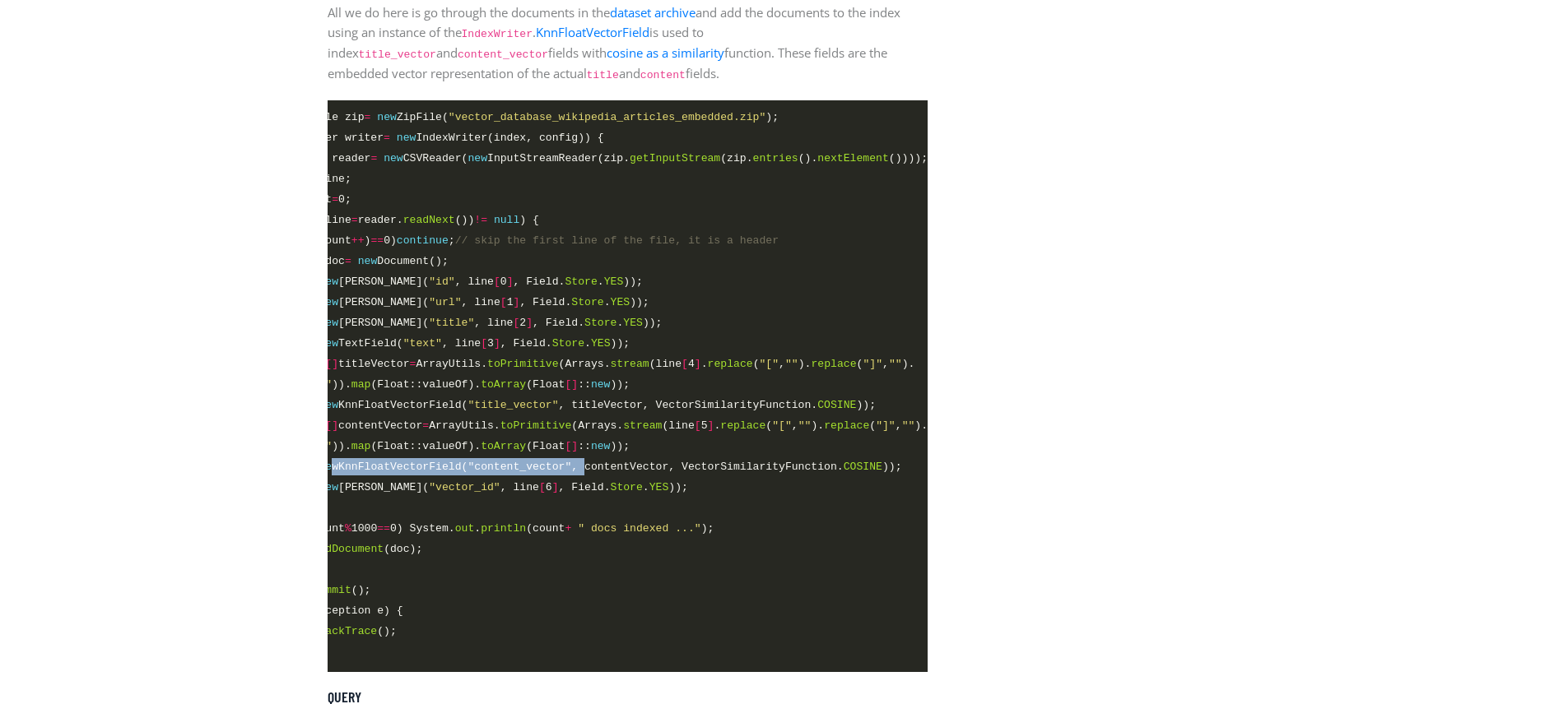
scroll to position [0, 0]
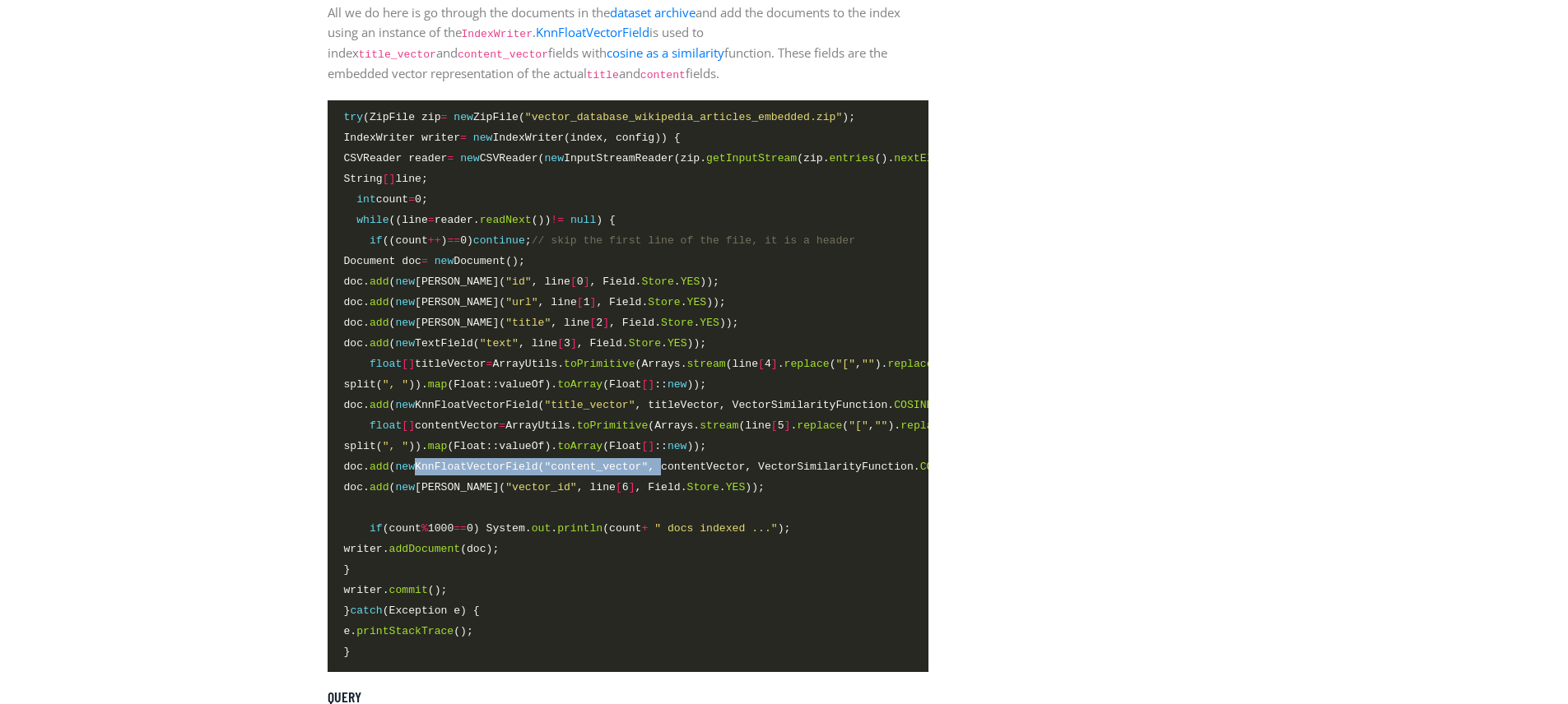
drag, startPoint x: 696, startPoint y: 475, endPoint x: 443, endPoint y: 482, distance: 253.1
click at [443, 477] on span "doc. add ( new KnnFloatVectorField( "content_vector" , contentVector, VectorSim…" at bounding box center [628, 468] width 568 height 19
click at [535, 474] on span "doc. add ( new KnnFloatVectorField( "content_vector" , contentVector, VectorSim…" at bounding box center [661, 467] width 635 height 17
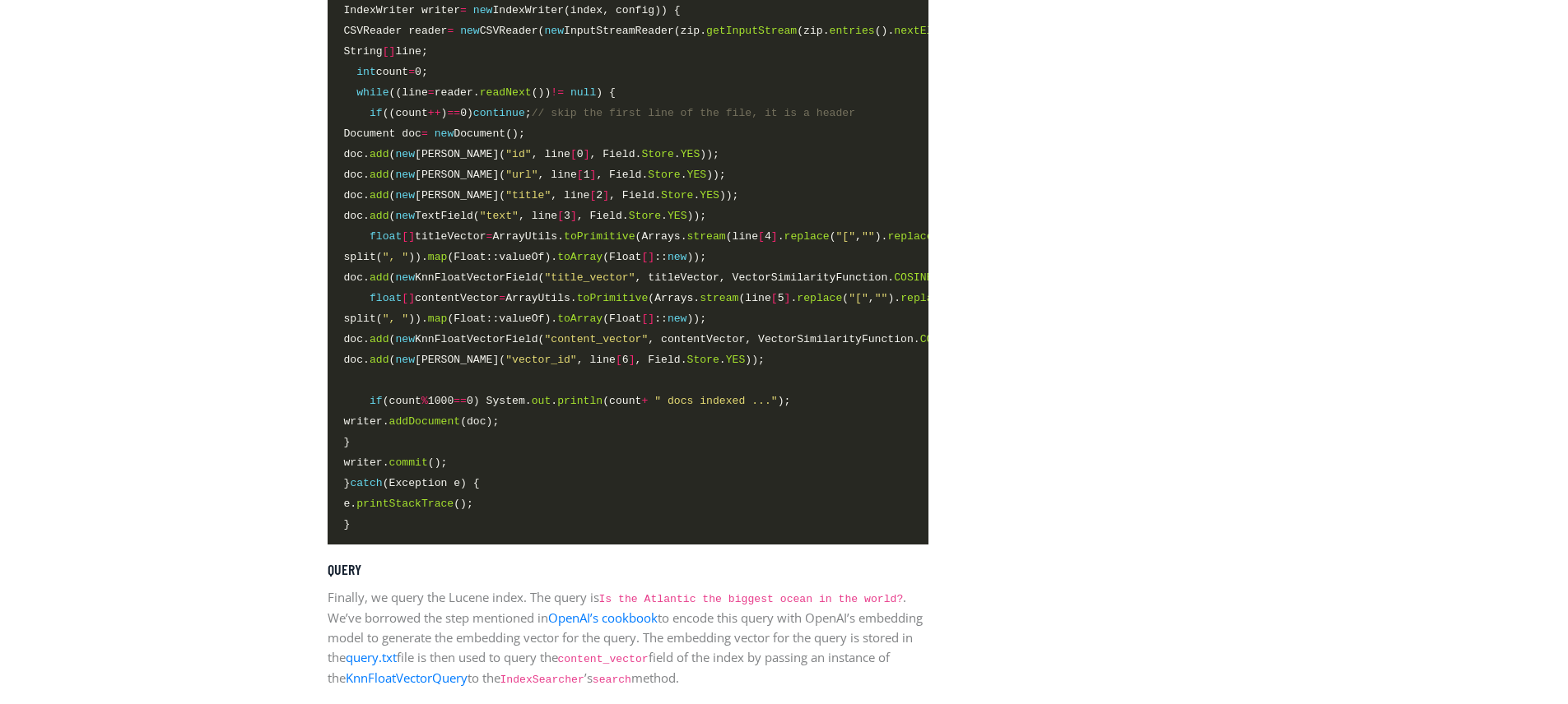
scroll to position [3772, 0]
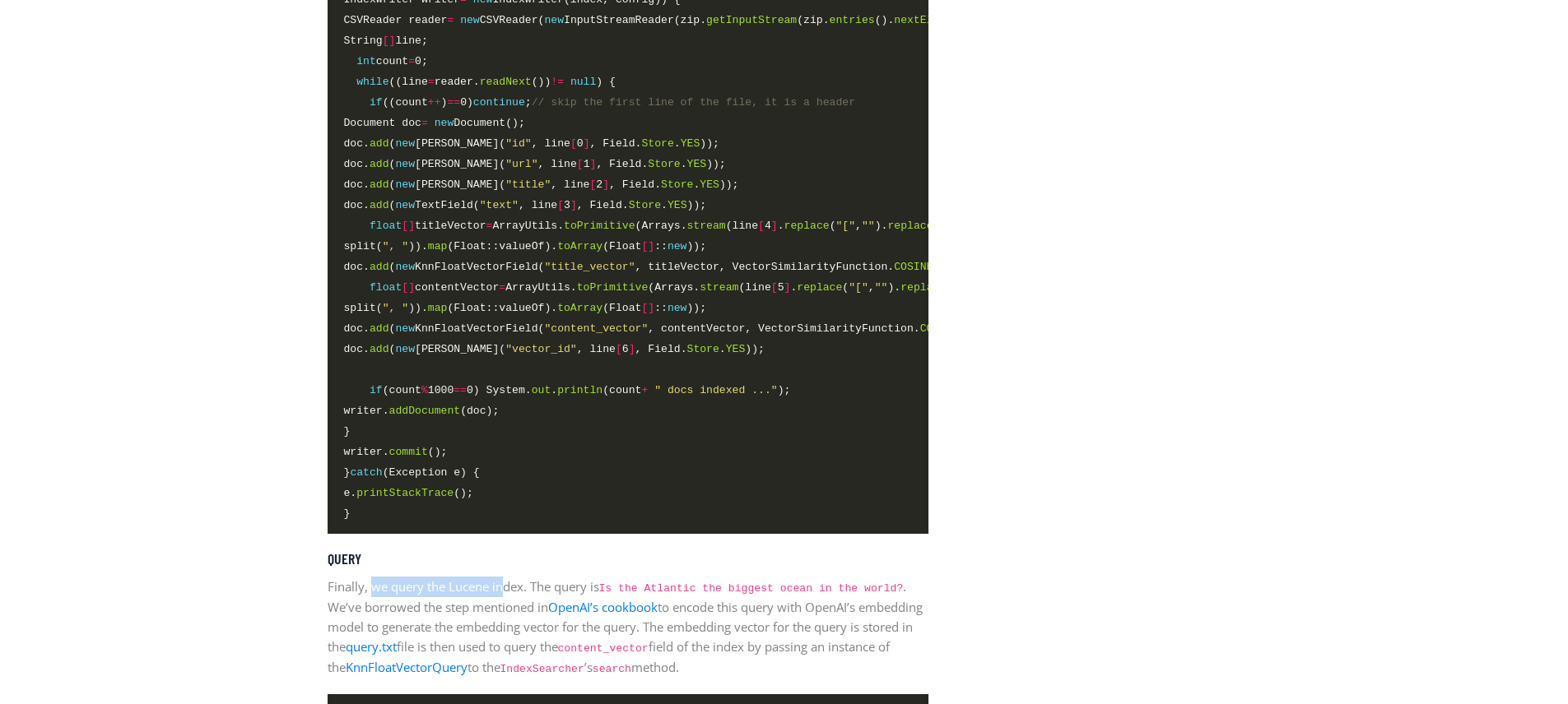
drag, startPoint x: 373, startPoint y: 612, endPoint x: 503, endPoint y: 611, distance: 130.0
click at [503, 611] on p "Finally, we query the Lucene index. The query is Is the Atlantic the biggest oc…" at bounding box center [627, 627] width 601 height 101
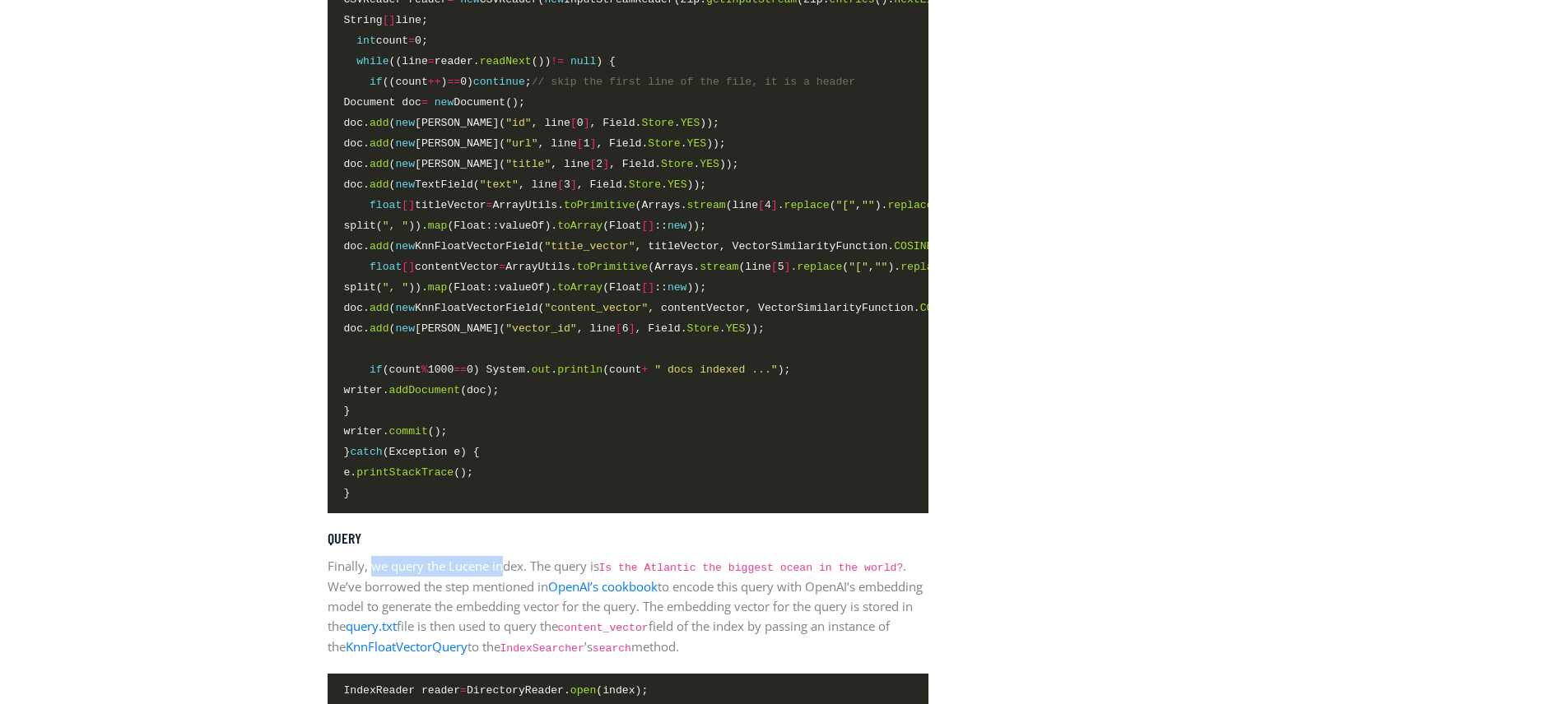
scroll to position [3840, 0]
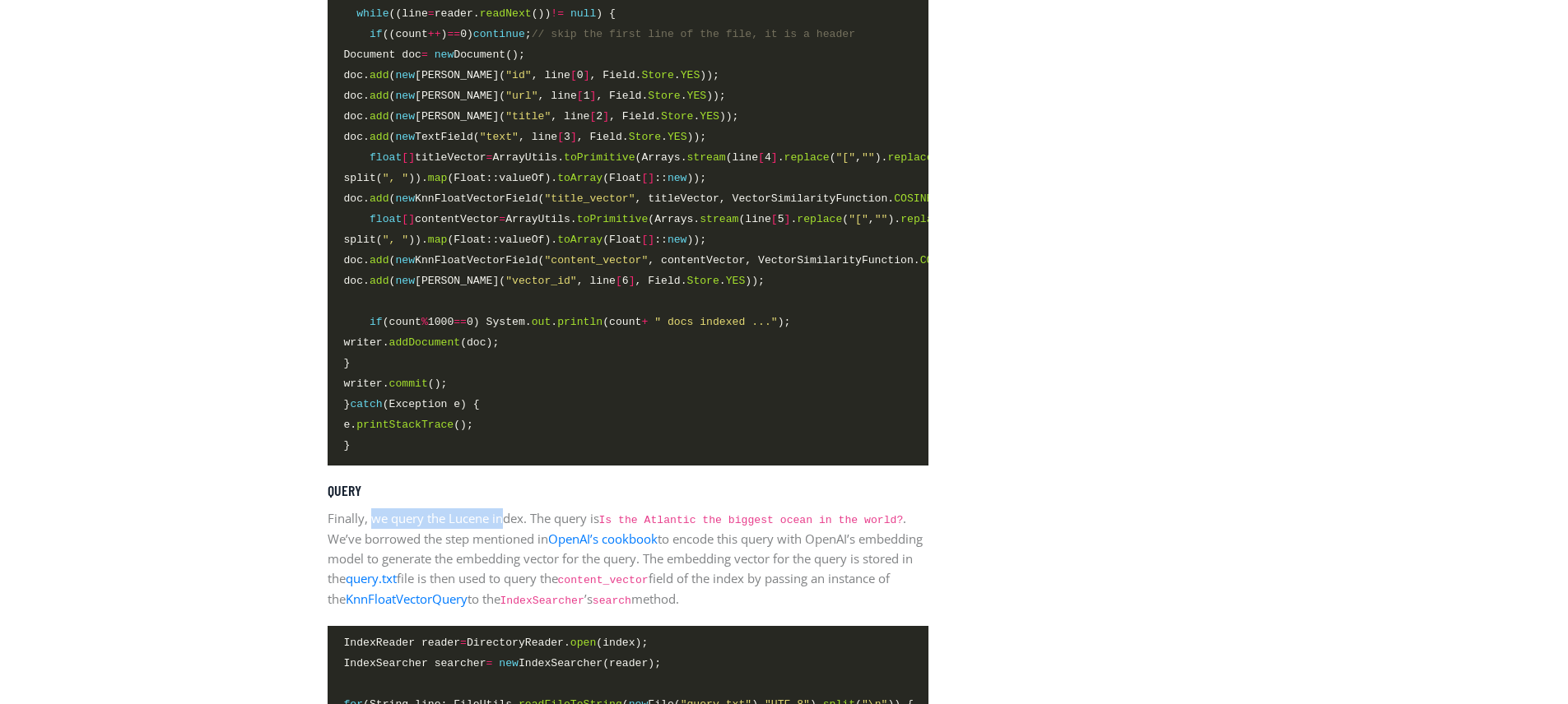
click at [478, 542] on p "Finally, we query the Lucene index. The query is Is the Atlantic the biggest oc…" at bounding box center [627, 558] width 601 height 101
drag, startPoint x: 524, startPoint y: 539, endPoint x: 792, endPoint y: 526, distance: 268.3
click at [792, 526] on p "Finally, we query the Lucene index. The query is Is the Atlantic the biggest oc…" at bounding box center [627, 558] width 601 height 101
click at [496, 562] on p "Finally, we query the Lucene index. The query is Is the Atlantic the biggest oc…" at bounding box center [627, 558] width 601 height 101
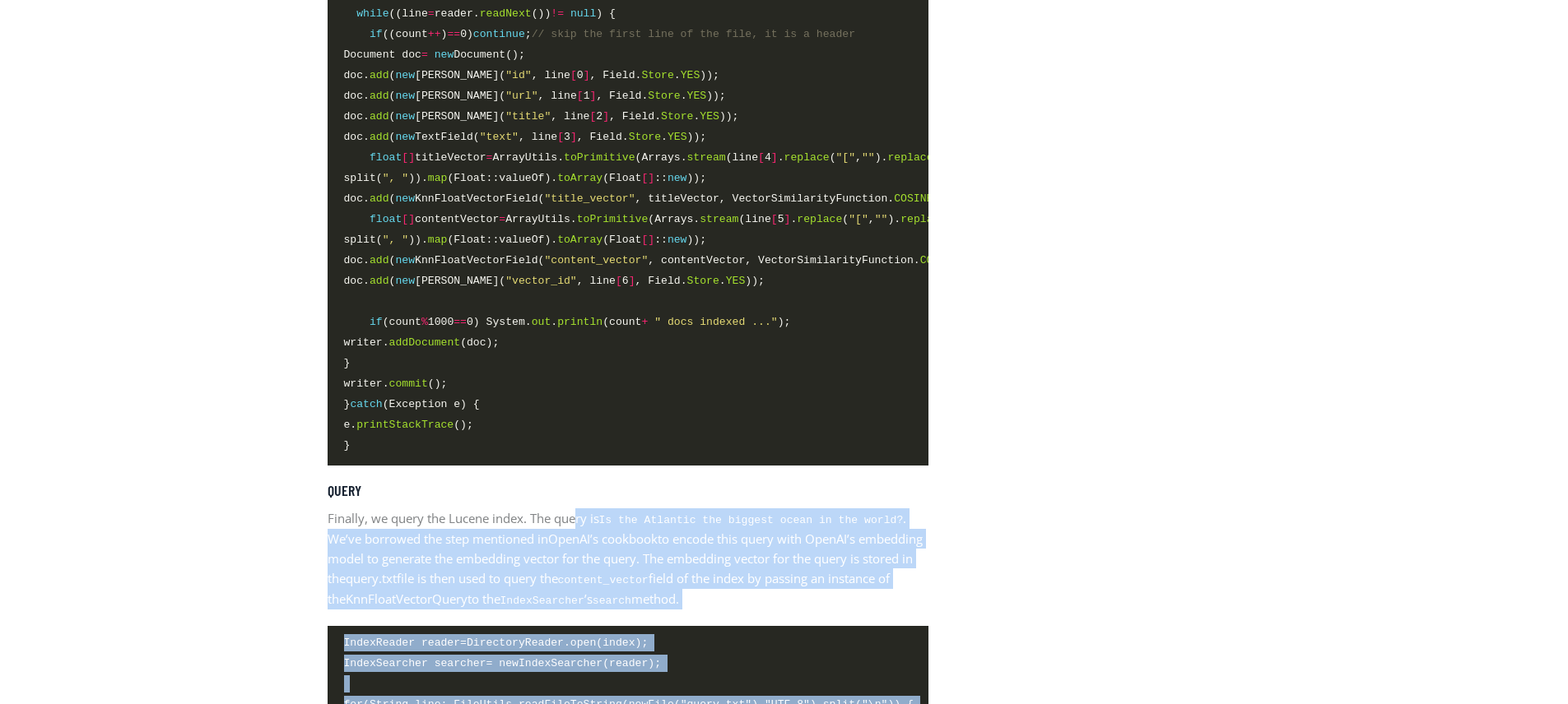
drag, startPoint x: 585, startPoint y: 539, endPoint x: 941, endPoint y: 529, distance: 356.1
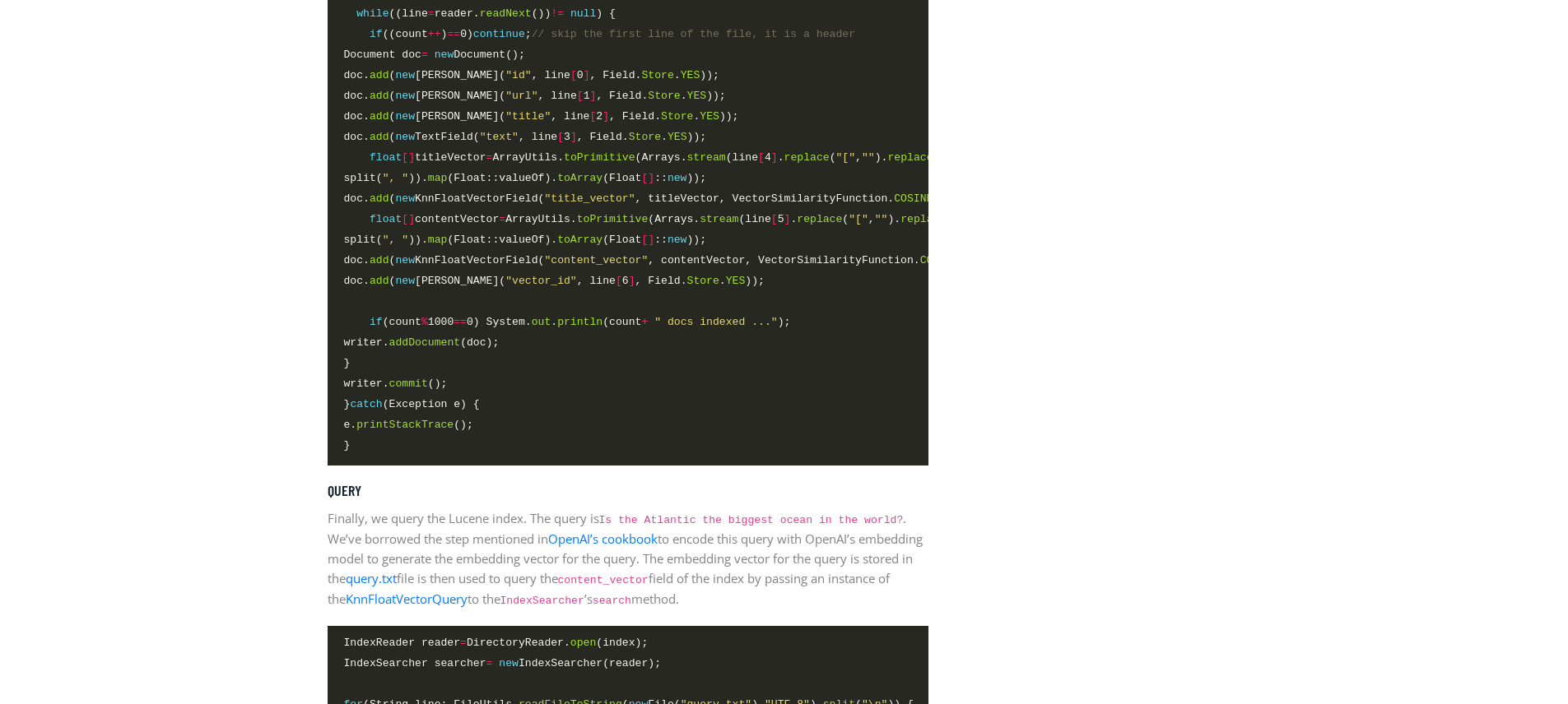
drag, startPoint x: 653, startPoint y: 537, endPoint x: 848, endPoint y: 529, distance: 195.2
click at [848, 529] on p "Finally, we query the Lucene index. The query is Is the Atlantic the biggest oc…" at bounding box center [627, 558] width 601 height 101
click at [743, 526] on code "Is the Atlantic the biggest ocean in the world?" at bounding box center [751, 520] width 304 height 13
drag, startPoint x: 810, startPoint y: 540, endPoint x: 909, endPoint y: 540, distance: 99.0
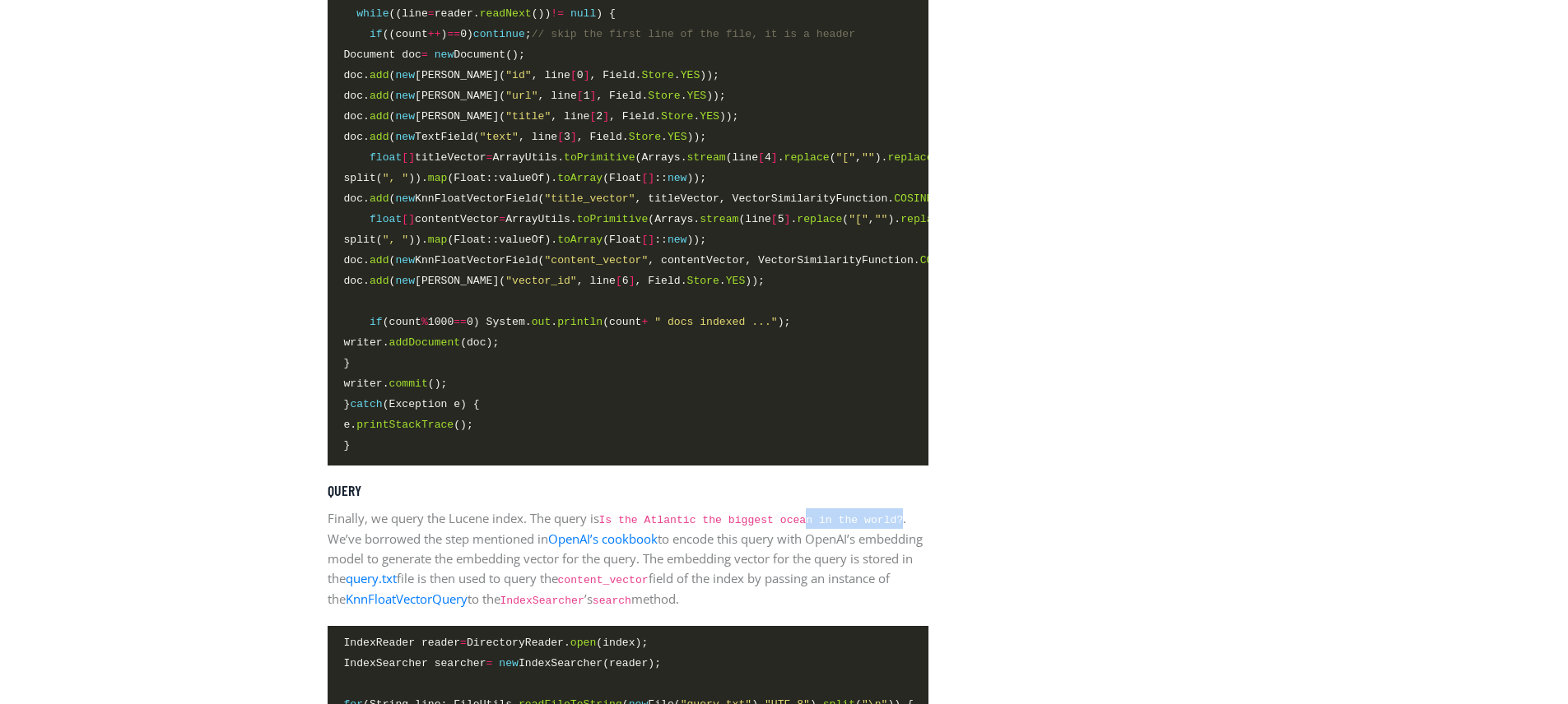
click at [909, 540] on p "Finally, we query the Lucene index. The query is Is the Atlantic the biggest oc…" at bounding box center [627, 558] width 601 height 101
drag, startPoint x: 375, startPoint y: 562, endPoint x: 479, endPoint y: 554, distance: 104.3
click at [479, 554] on p "Finally, we query the Lucene index. The query is Is the Atlantic the biggest oc…" at bounding box center [627, 558] width 601 height 101
drag, startPoint x: 418, startPoint y: 559, endPoint x: 520, endPoint y: 559, distance: 102.0
click at [520, 559] on p "Finally, we query the Lucene index. The query is Is the Atlantic the biggest oc…" at bounding box center [627, 558] width 601 height 101
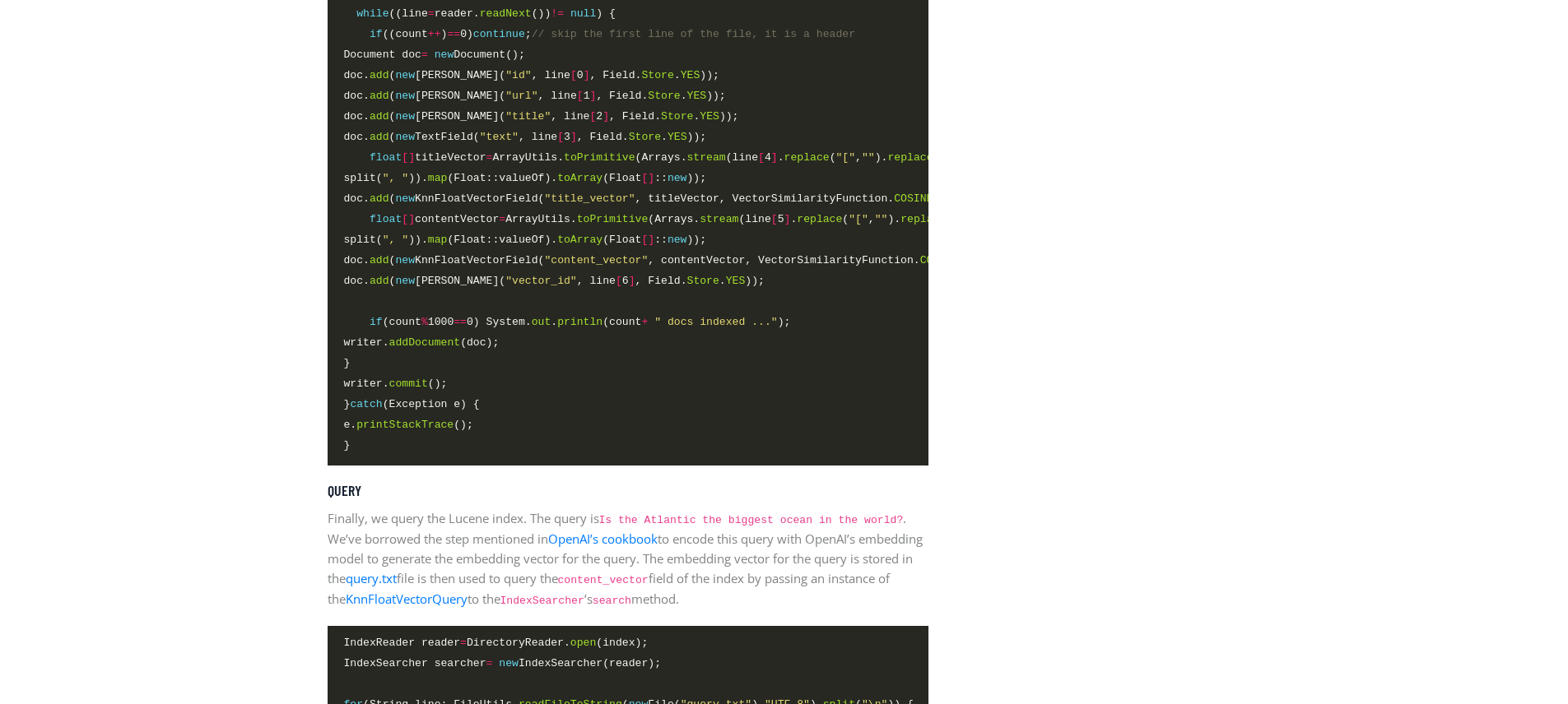
drag, startPoint x: 681, startPoint y: 561, endPoint x: 820, endPoint y: 559, distance: 139.0
click at [820, 559] on p "Finally, we query the Lucene index. The query is Is the Atlantic the biggest oc…" at bounding box center [627, 558] width 601 height 101
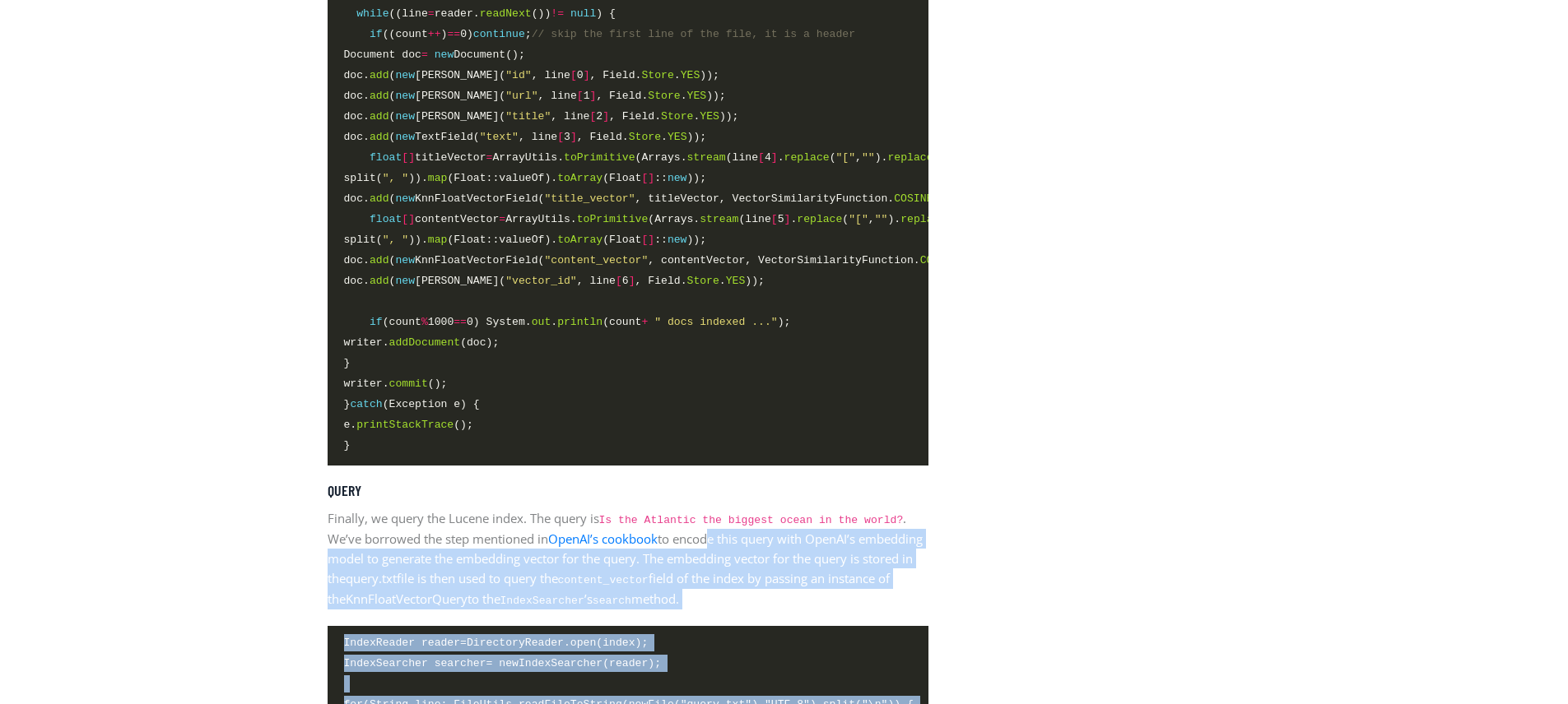
drag, startPoint x: 695, startPoint y: 564, endPoint x: 943, endPoint y: 556, distance: 248.1
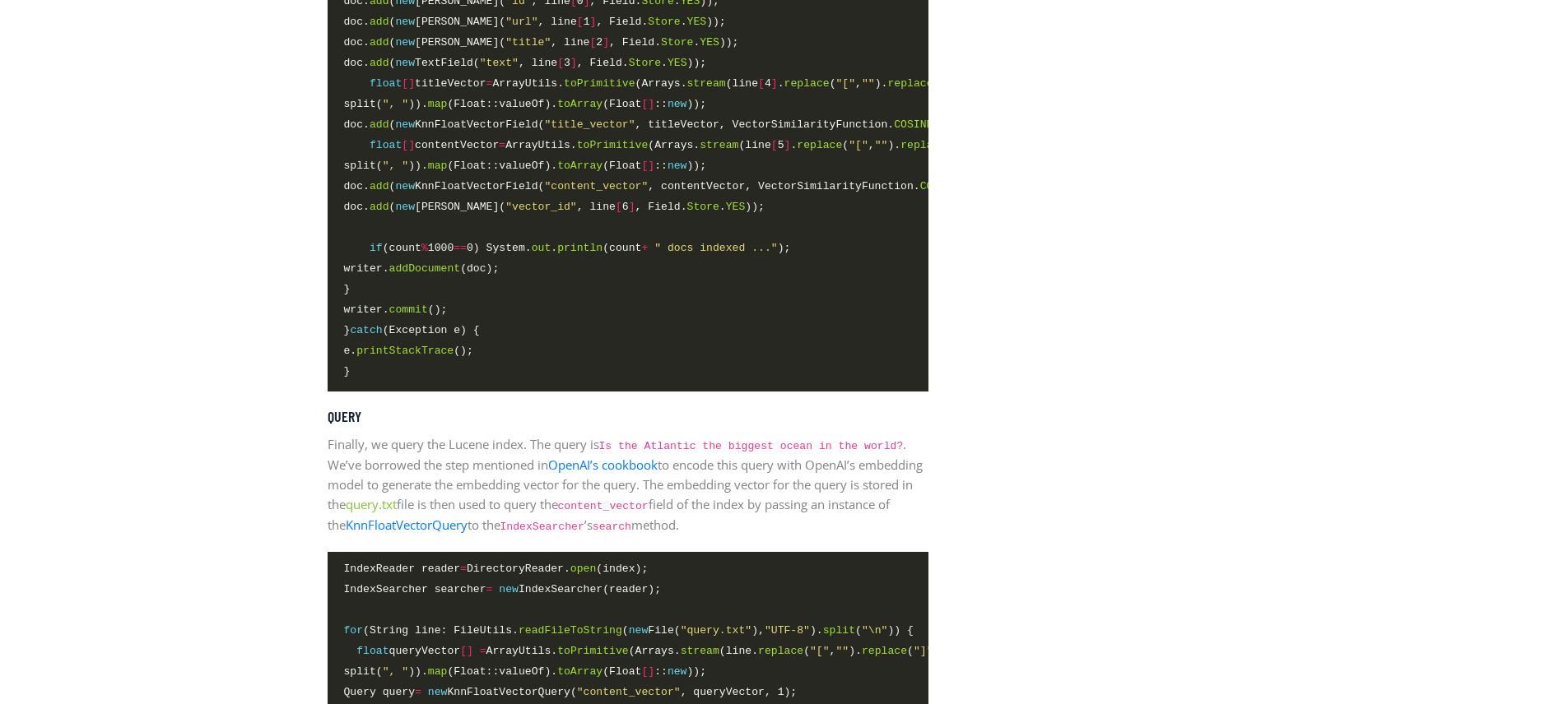
scroll to position [3946, 0]
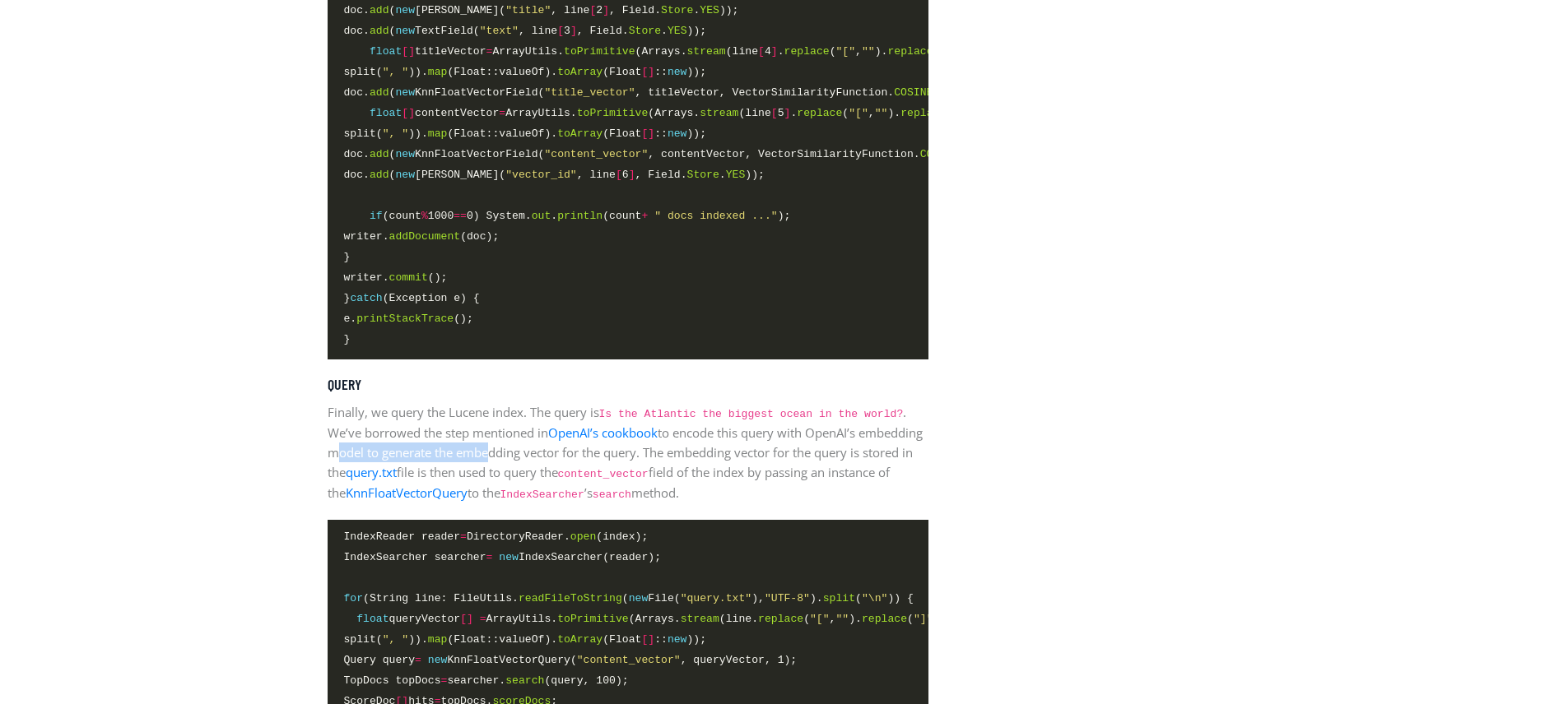
drag, startPoint x: 399, startPoint y: 470, endPoint x: 555, endPoint y: 474, distance: 156.1
click at [555, 474] on p "Finally, we query the Lucene index. The query is Is the Atlantic the biggest oc…" at bounding box center [627, 452] width 601 height 101
drag, startPoint x: 595, startPoint y: 474, endPoint x: 891, endPoint y: 474, distance: 296.0
click at [891, 474] on p "Finally, we query the Lucene index. The query is Is the Atlantic the biggest oc…" at bounding box center [627, 452] width 601 height 101
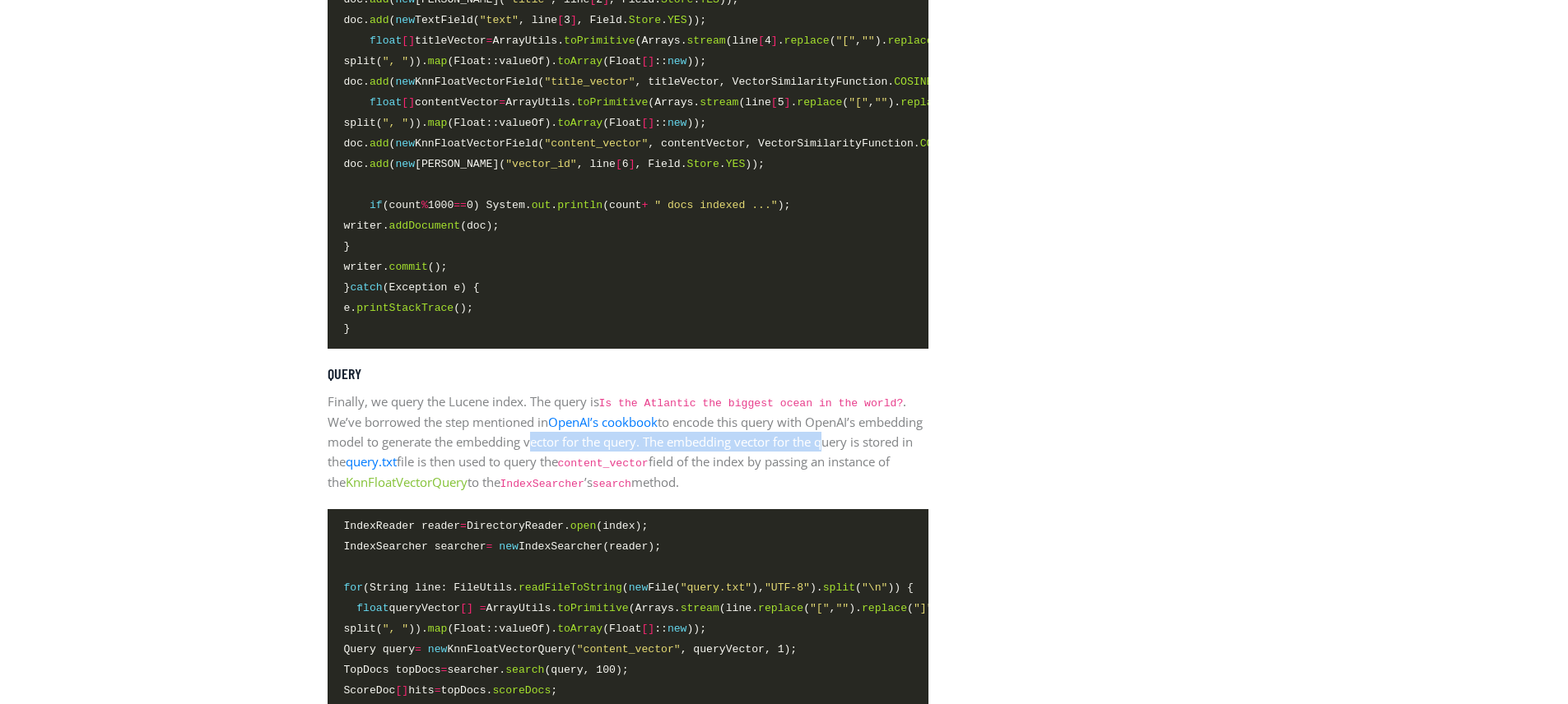
scroll to position [3967, 0]
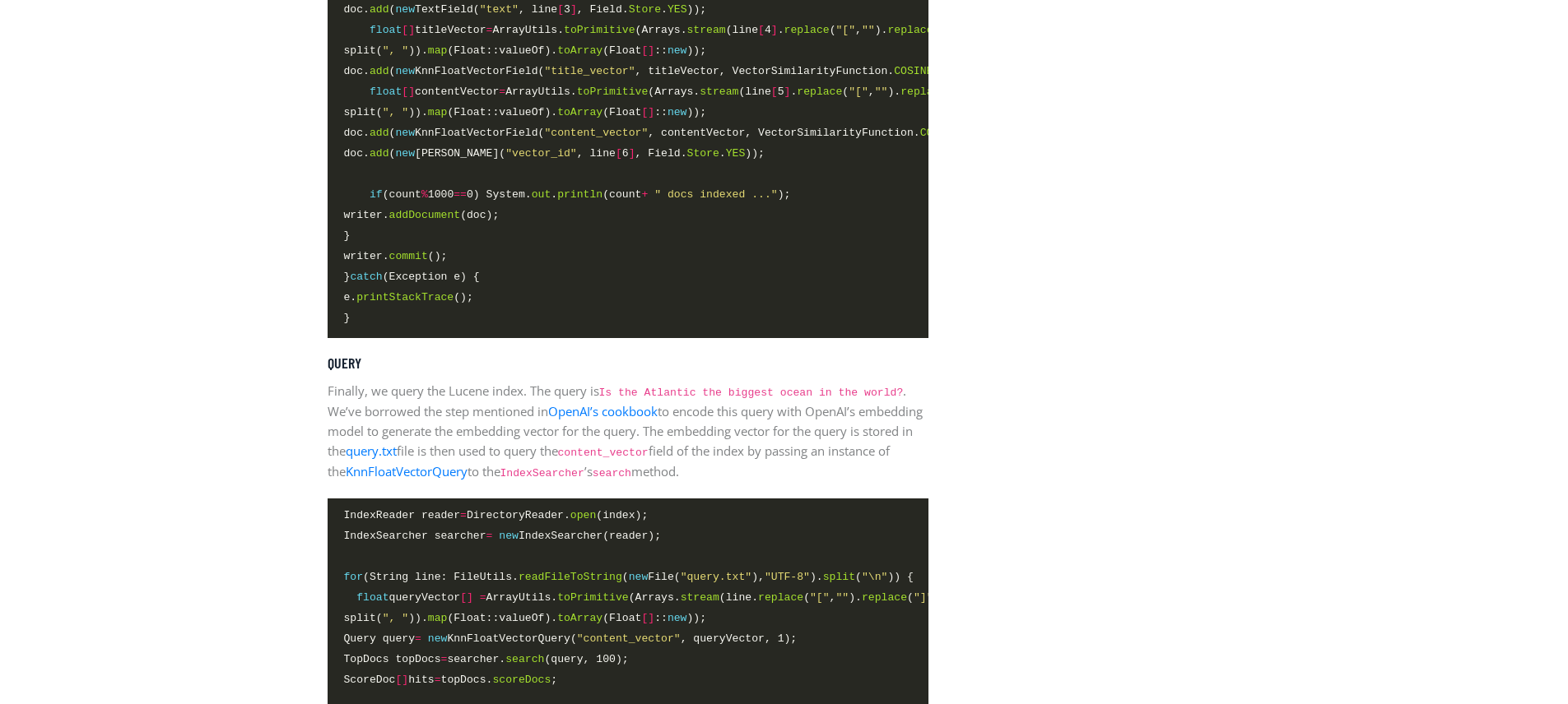
click at [781, 452] on p "Finally, we query the Lucene index. The query is Is the Atlantic the biggest oc…" at bounding box center [627, 431] width 601 height 101
drag, startPoint x: 815, startPoint y: 451, endPoint x: 770, endPoint y: 457, distance: 45.4
click at [926, 452] on p "Finally, we query the Lucene index. The query is Is the Atlantic the biggest oc…" at bounding box center [627, 431] width 601 height 101
drag, startPoint x: 353, startPoint y: 469, endPoint x: 375, endPoint y: 470, distance: 22.0
click at [375, 470] on p "Finally, we query the Lucene index. The query is Is the Atlantic the biggest oc…" at bounding box center [627, 431] width 601 height 101
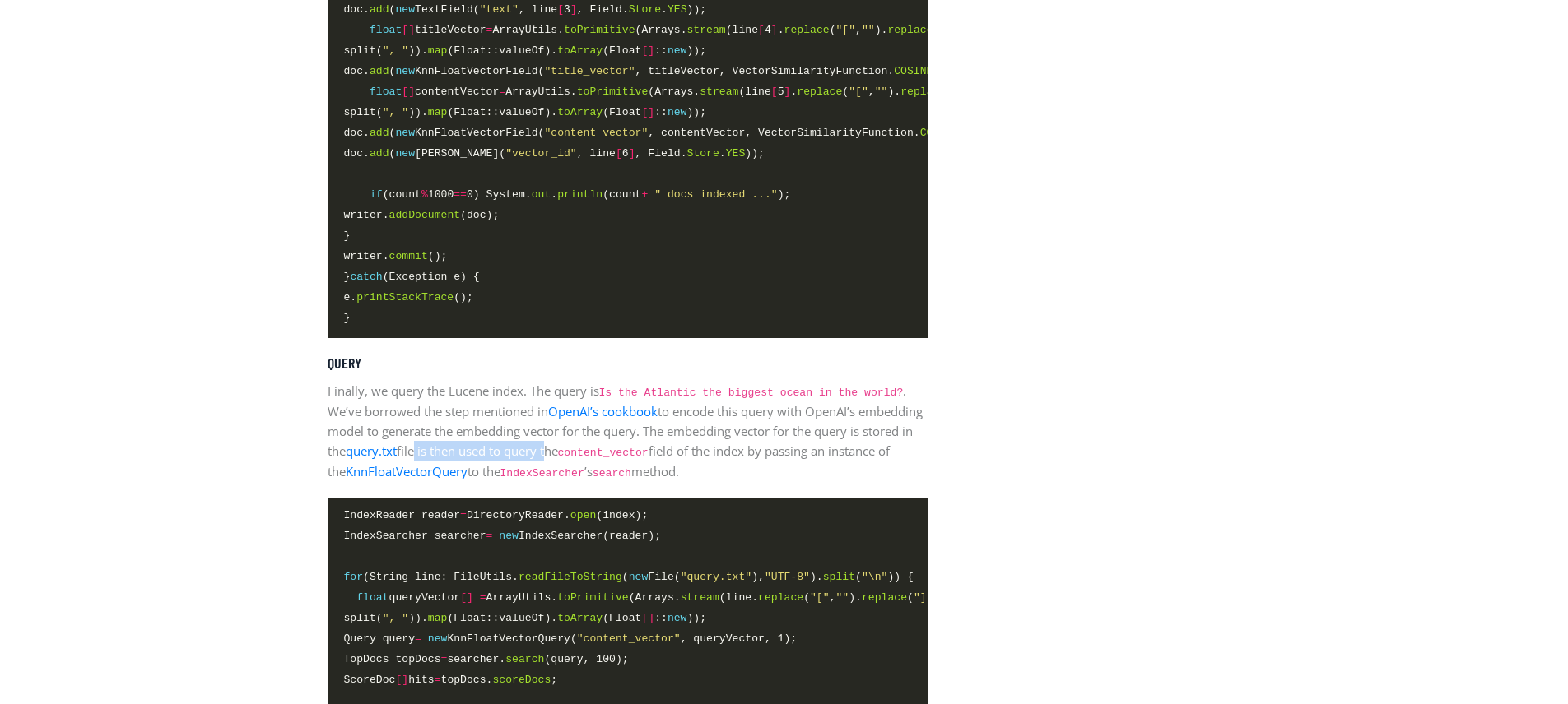
drag, startPoint x: 482, startPoint y: 468, endPoint x: 616, endPoint y: 468, distance: 134.0
click at [616, 468] on p "Finally, we query the Lucene index. The query is Is the Atlantic the biggest oc…" at bounding box center [627, 431] width 601 height 101
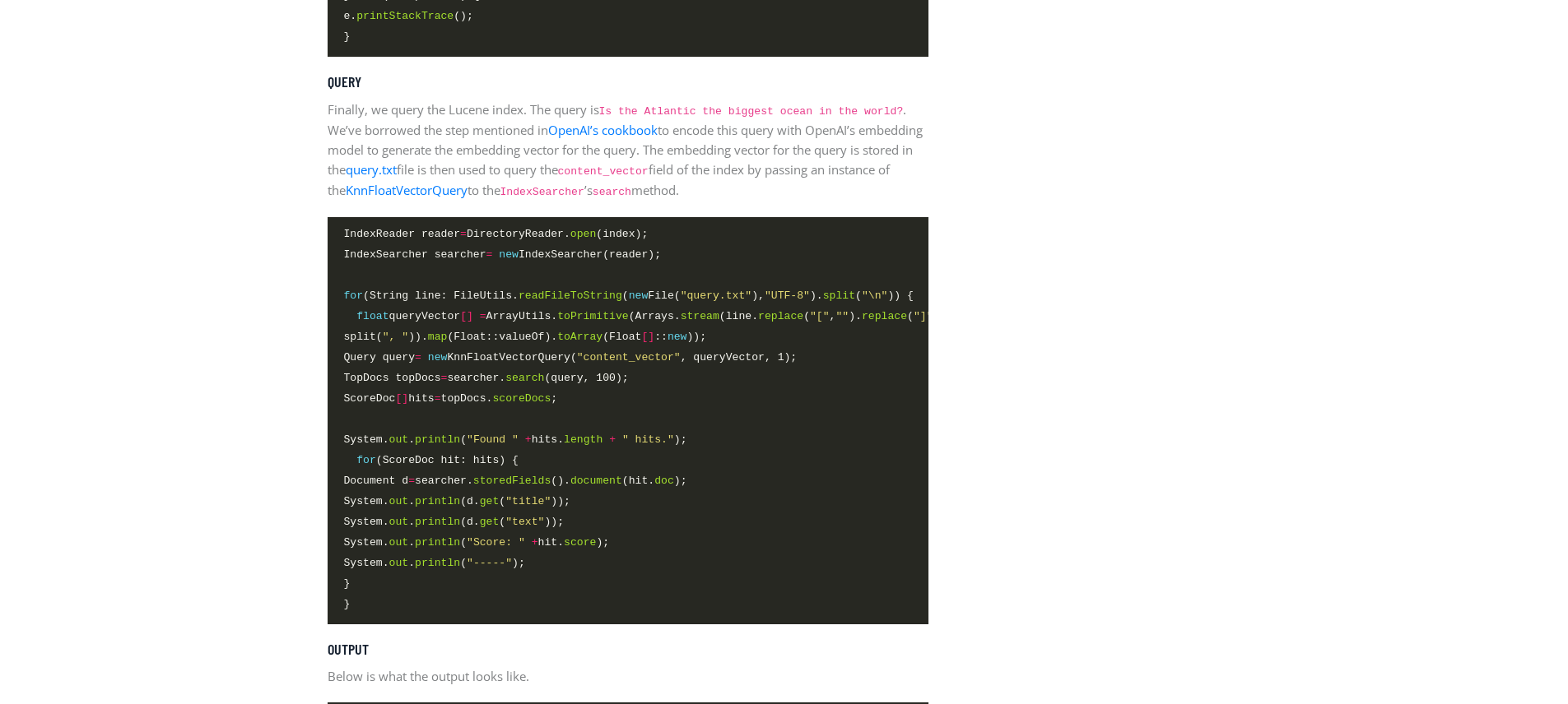
scroll to position [4224, 0]
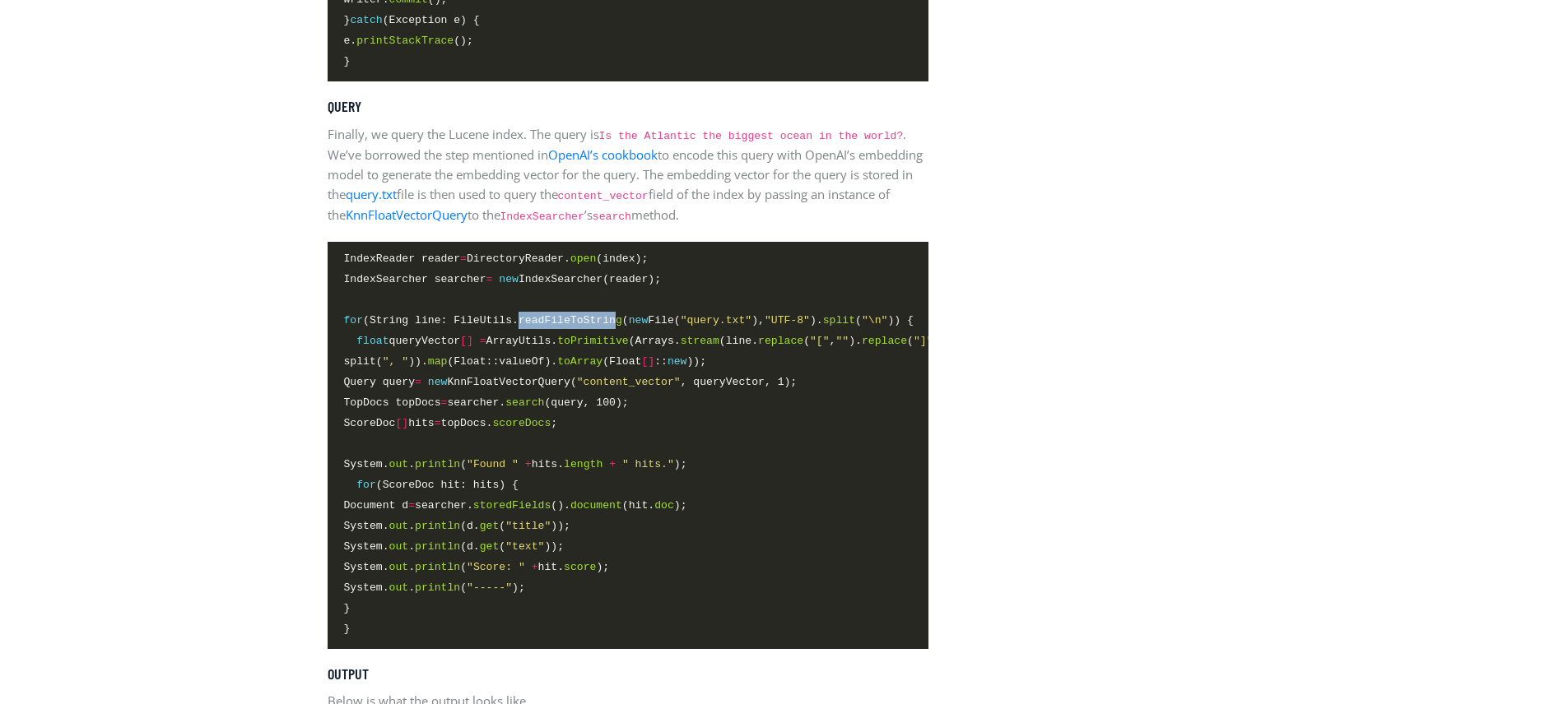
drag, startPoint x: 526, startPoint y: 336, endPoint x: 626, endPoint y: 340, distance: 100.1
click at [622, 327] on span "readFileToString" at bounding box center [570, 320] width 103 height 13
click at [705, 327] on span ""query.txt"" at bounding box center [716, 320] width 71 height 13
drag, startPoint x: 681, startPoint y: 338, endPoint x: 789, endPoint y: 336, distance: 108.0
click at [789, 329] on span "for (String line: FileUtils. readFileToString ( new File( "query.txt" ), "UTF-8…" at bounding box center [629, 320] width 570 height 17
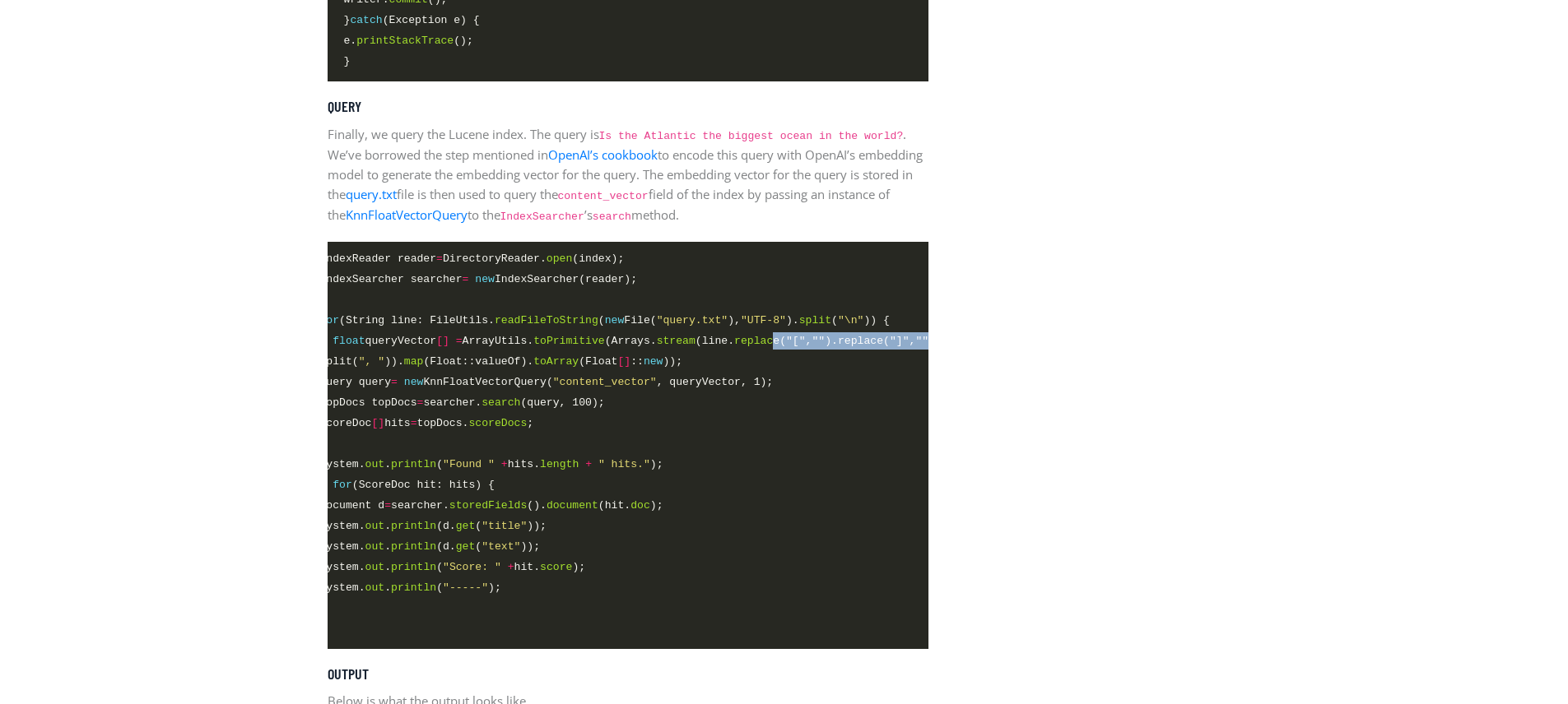
scroll to position [0, 0]
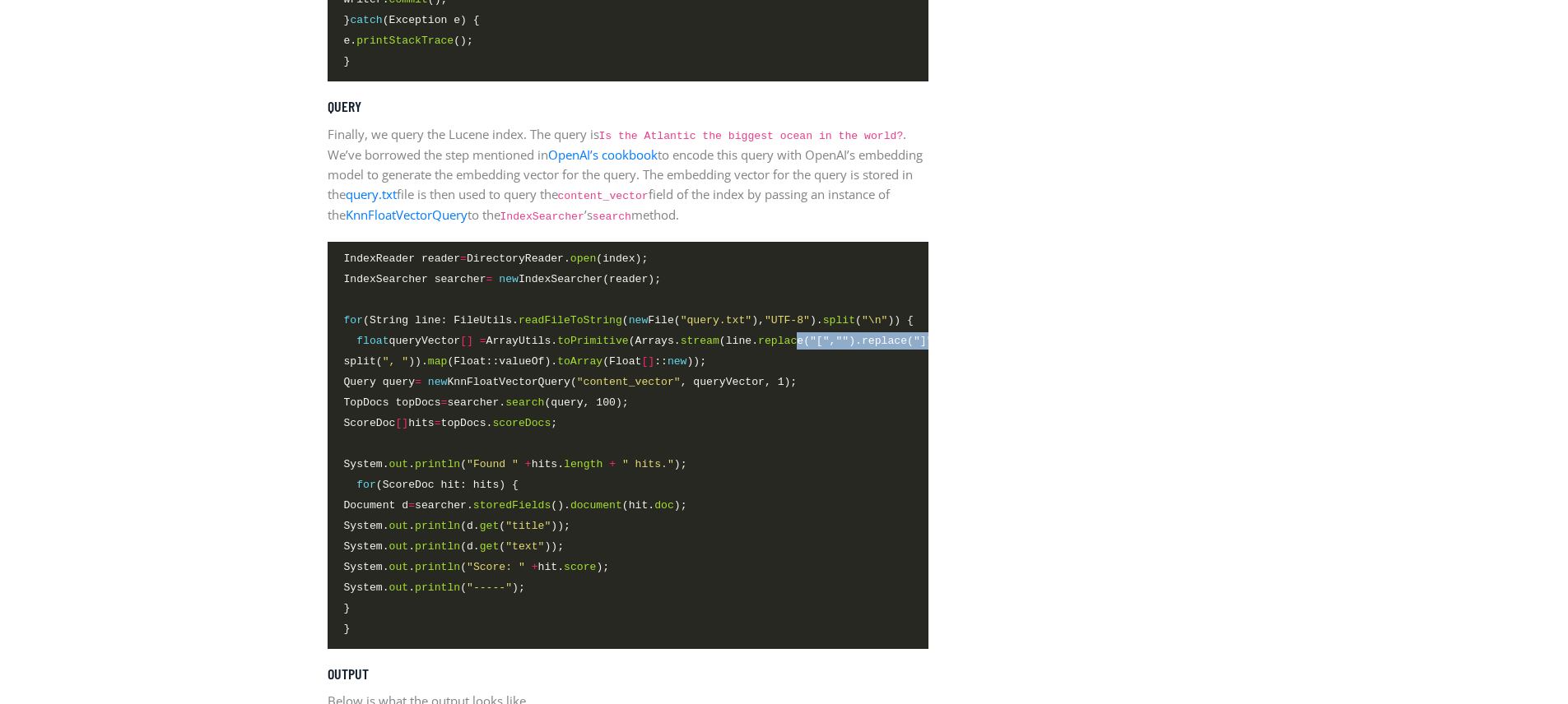
drag, startPoint x: 810, startPoint y: 359, endPoint x: 398, endPoint y: 374, distance: 412.3
click at [398, 374] on code "IndexReader reader = DirectoryReader. open (index); IndexSearcher searcher = ne…" at bounding box center [628, 444] width 568 height 389
click at [514, 370] on span "split( ", " )). map (Float::valueOf). toArray (Float [] :: new ));" at bounding box center [525, 362] width 363 height 17
click at [419, 350] on span "float queryVector [] = ArrayUtils. toPrimitive (Arrays. stream (line. replace (…" at bounding box center [654, 341] width 621 height 17
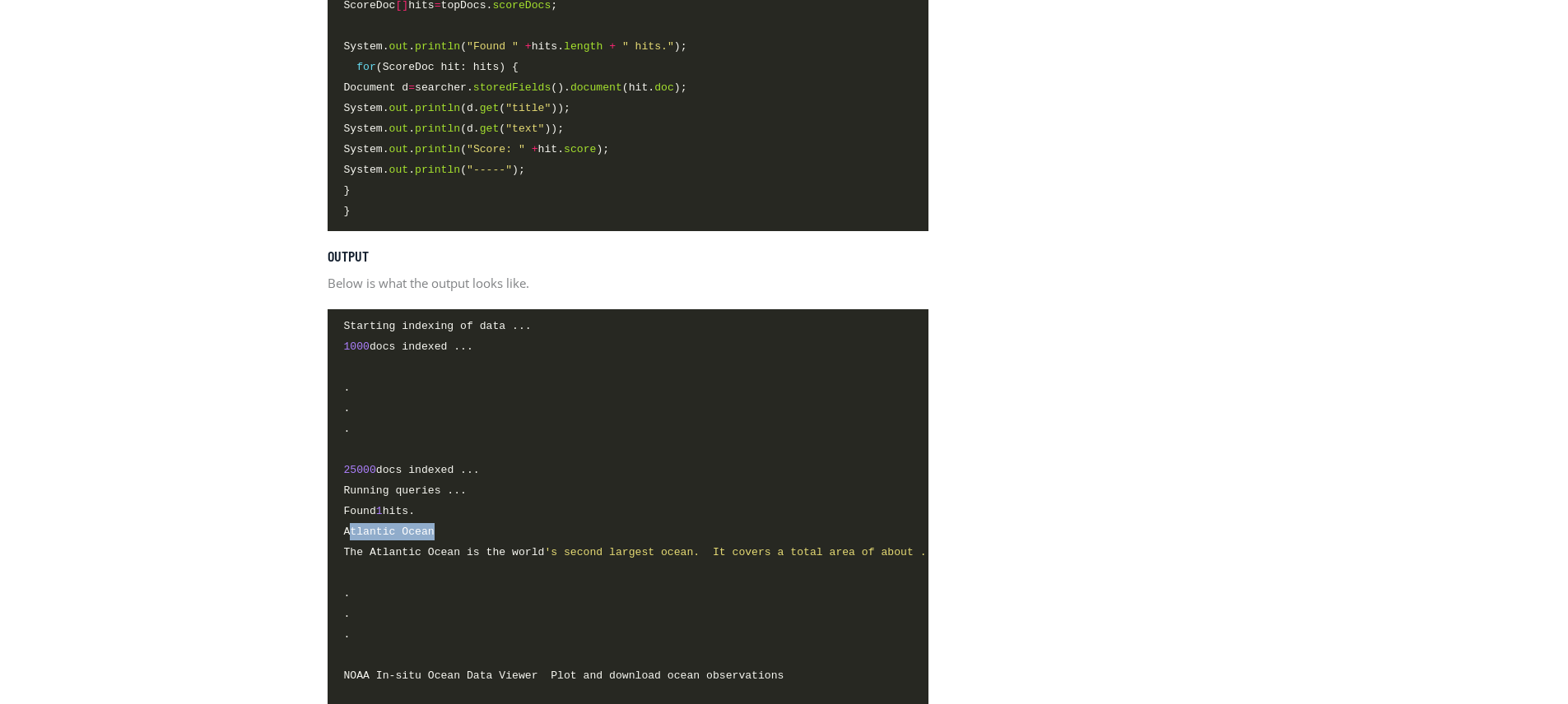
scroll to position [4653, 0]
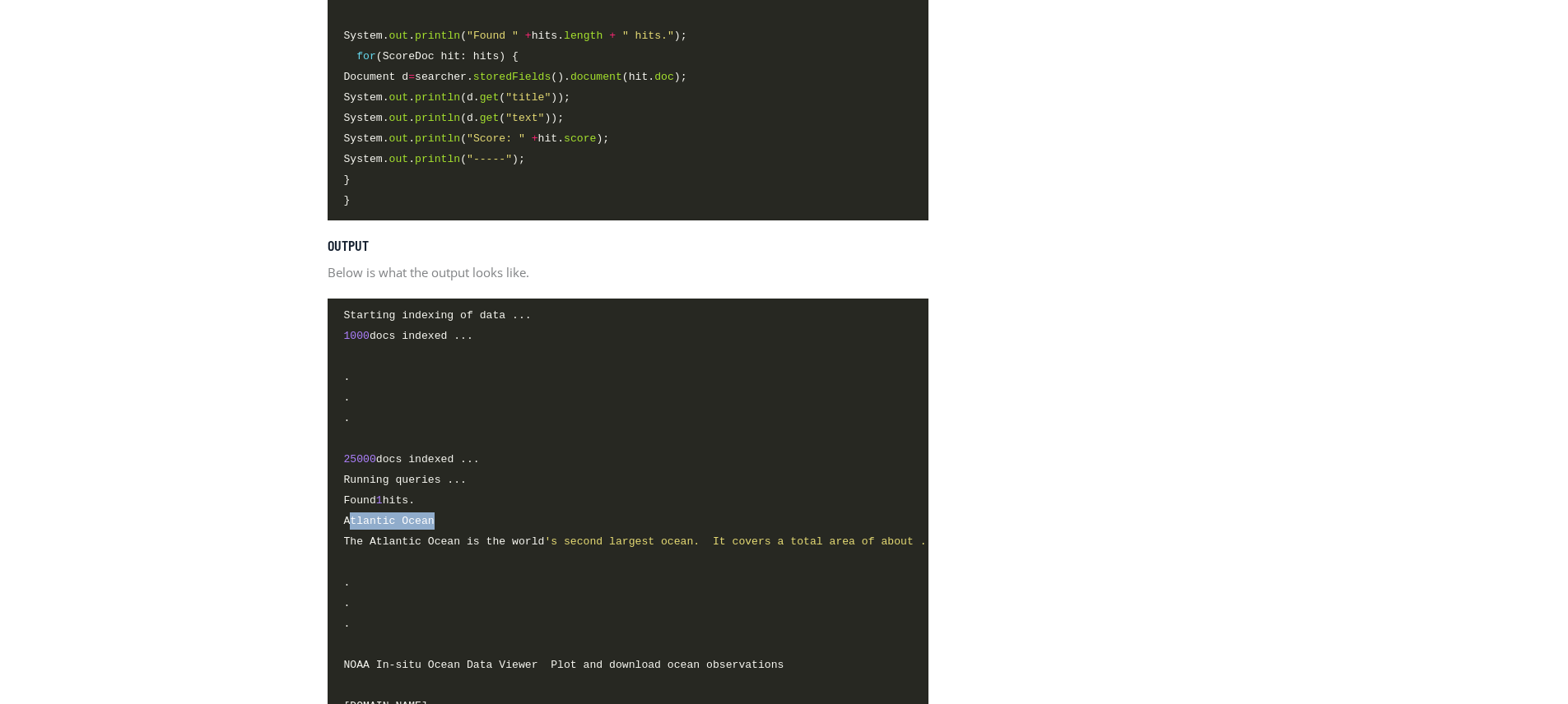
drag, startPoint x: 351, startPoint y: 559, endPoint x: 474, endPoint y: 554, distance: 123.1
click at [474, 531] on span "Atlantic Ocean" at bounding box center [628, 522] width 568 height 19
drag, startPoint x: 368, startPoint y: 571, endPoint x: 618, endPoint y: 575, distance: 250.0
click at [618, 551] on span "The Atlantic Ocean is the world 's second largest ocean. It covers a total area…" at bounding box center [976, 541] width 1263 height 17
click at [456, 573] on span at bounding box center [628, 563] width 568 height 19
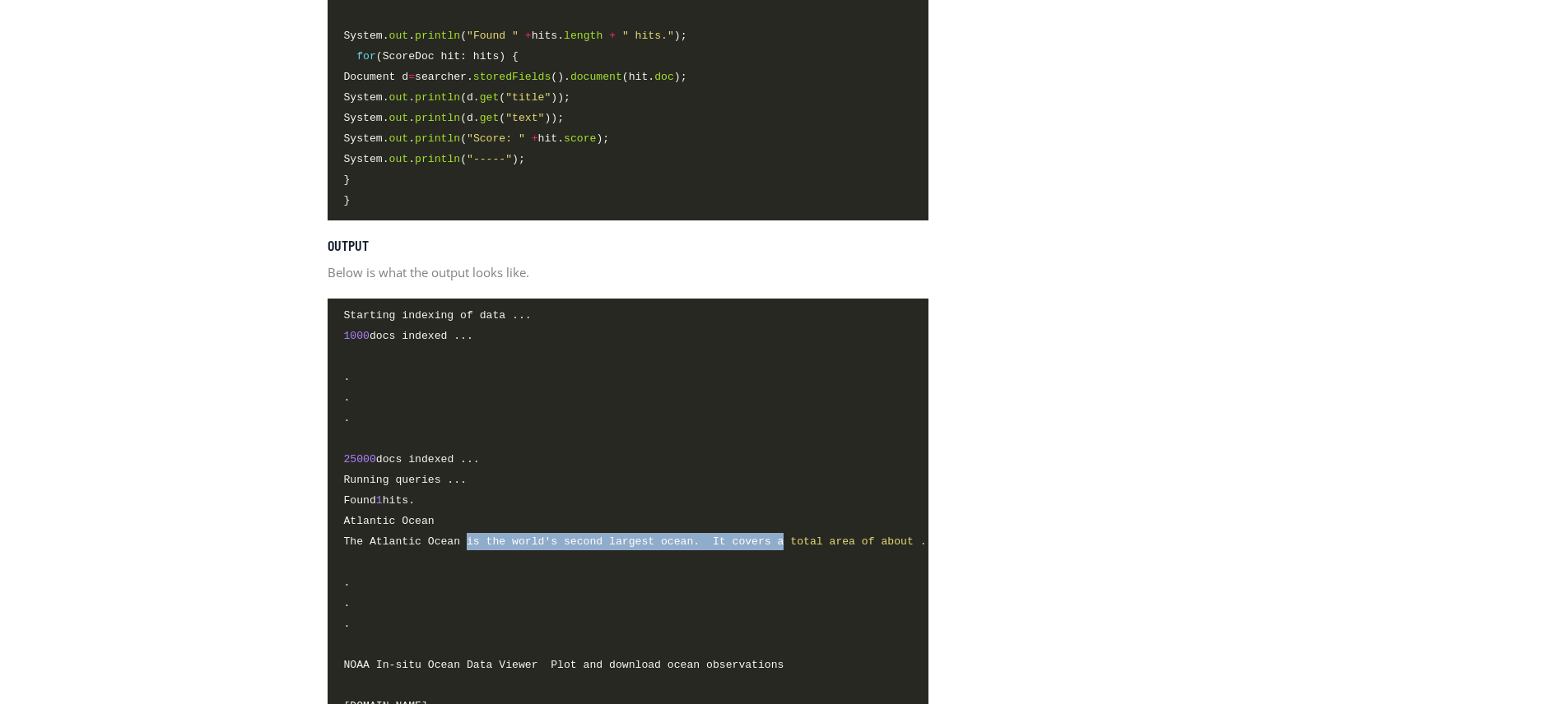
drag, startPoint x: 487, startPoint y: 572, endPoint x: 785, endPoint y: 564, distance: 298.1
click at [785, 551] on span "The Atlantic Ocean is the world 's second largest ocean. It covers a total area…" at bounding box center [976, 541] width 1263 height 17
click at [581, 548] on span "'s second largest ocean. It covers a total area of about . It covers about 20 p…" at bounding box center [868, 541] width 648 height 13
drag, startPoint x: 554, startPoint y: 575, endPoint x: 828, endPoint y: 568, distance: 274.1
click at [828, 548] on span "'s second largest ocean. It covers a total area of about . It covers about 20 p…" at bounding box center [868, 541] width 648 height 13
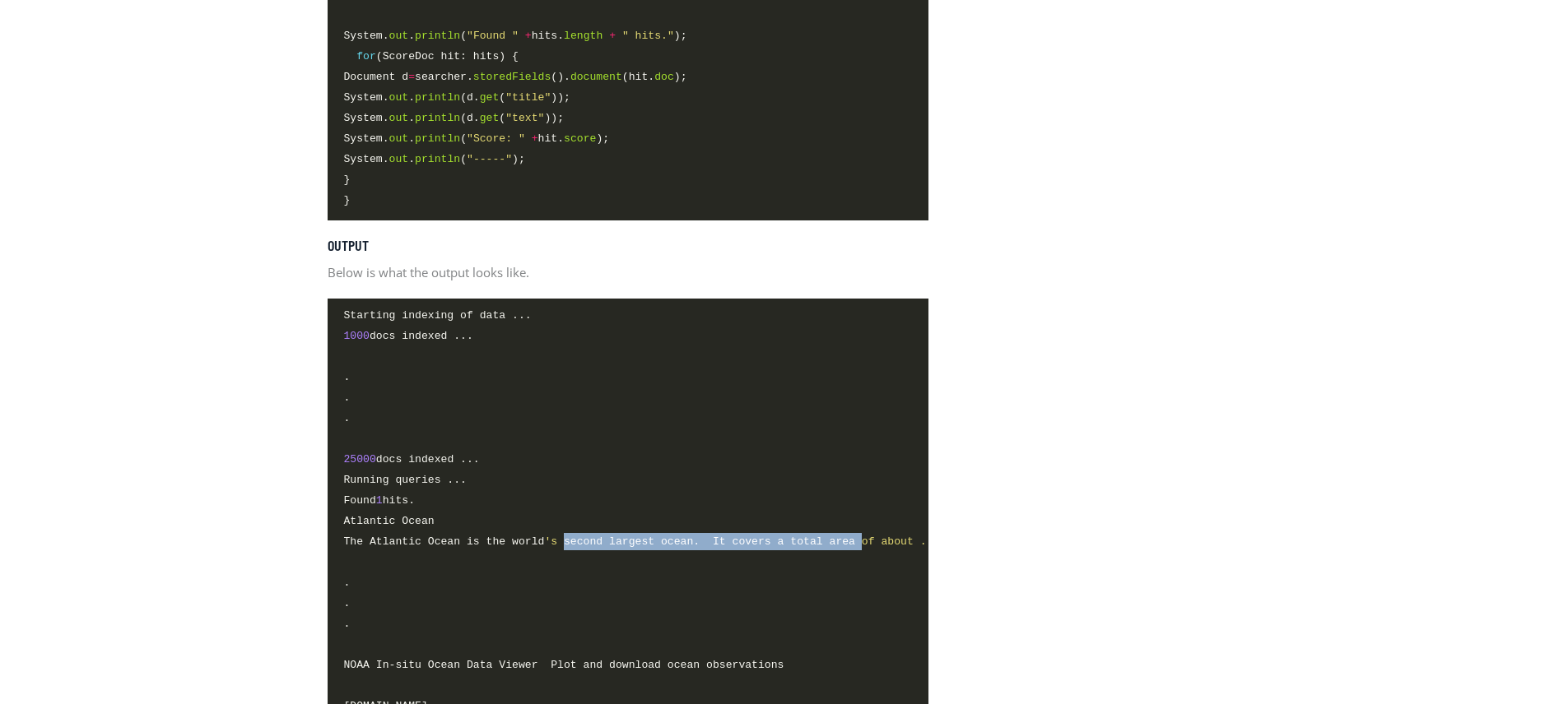
drag, startPoint x: 567, startPoint y: 574, endPoint x: 866, endPoint y: 578, distance: 299.0
click at [866, 551] on span "The Atlantic Ocean is the world 's second largest ocean. It covers a total area…" at bounding box center [976, 541] width 1263 height 17
drag, startPoint x: 736, startPoint y: 578, endPoint x: 762, endPoint y: 573, distance: 26.5
click at [736, 551] on span "The Atlantic Ocean is the world 's second largest ocean. It covers a total area…" at bounding box center [976, 541] width 1263 height 17
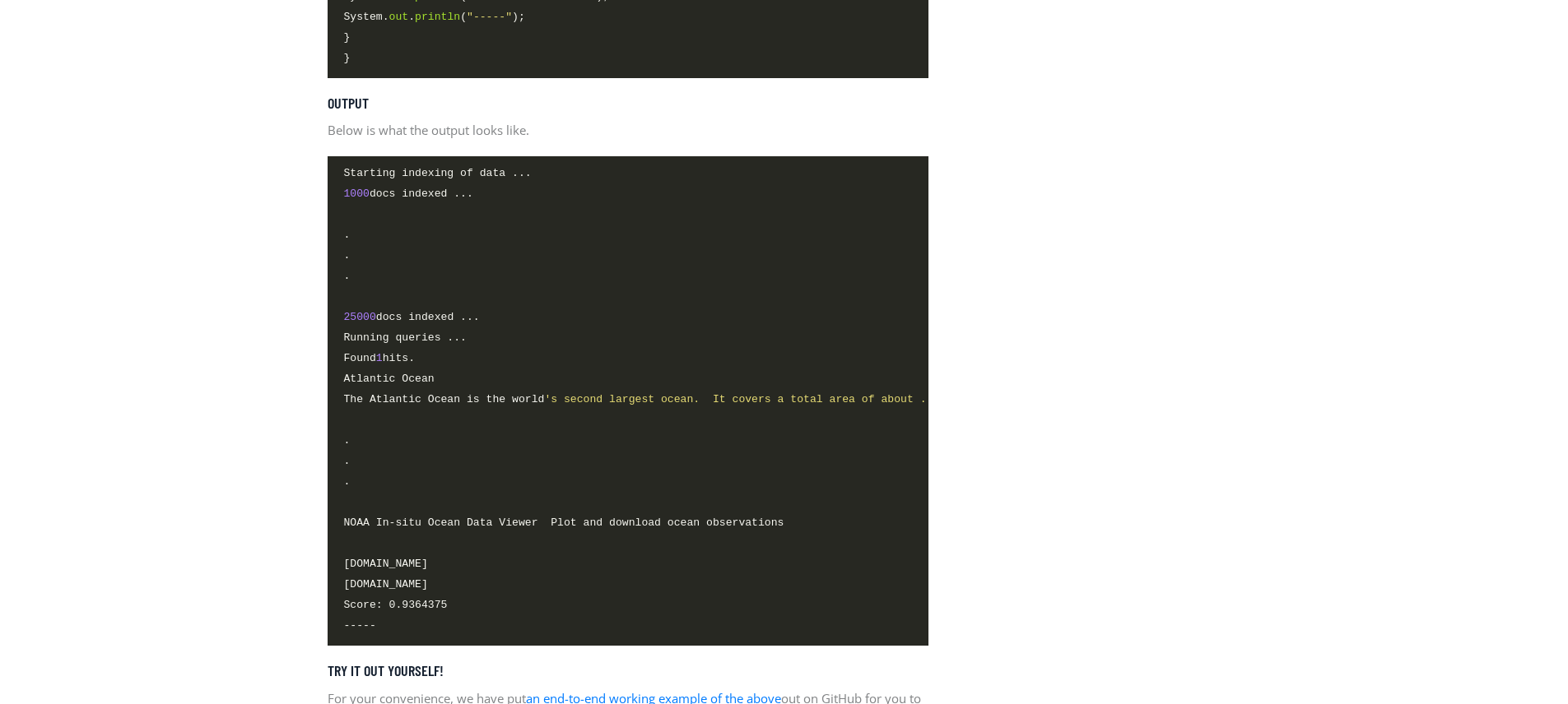
scroll to position [4859, 0]
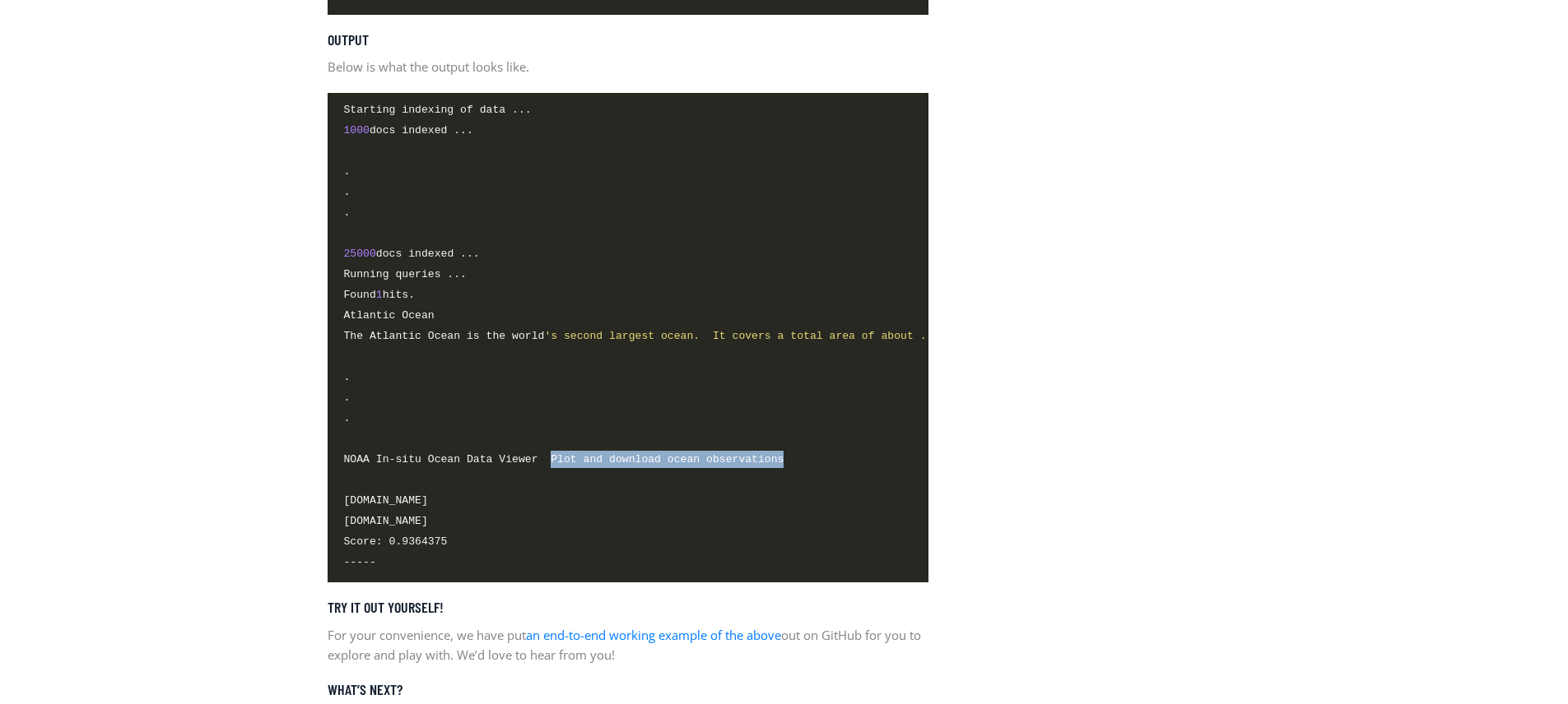
drag, startPoint x: 550, startPoint y: 485, endPoint x: 809, endPoint y: 484, distance: 259.0
click at [809, 469] on span "NOAA In-situ Ocean Data Viewer Plot and download ocean observations" at bounding box center [628, 460] width 568 height 19
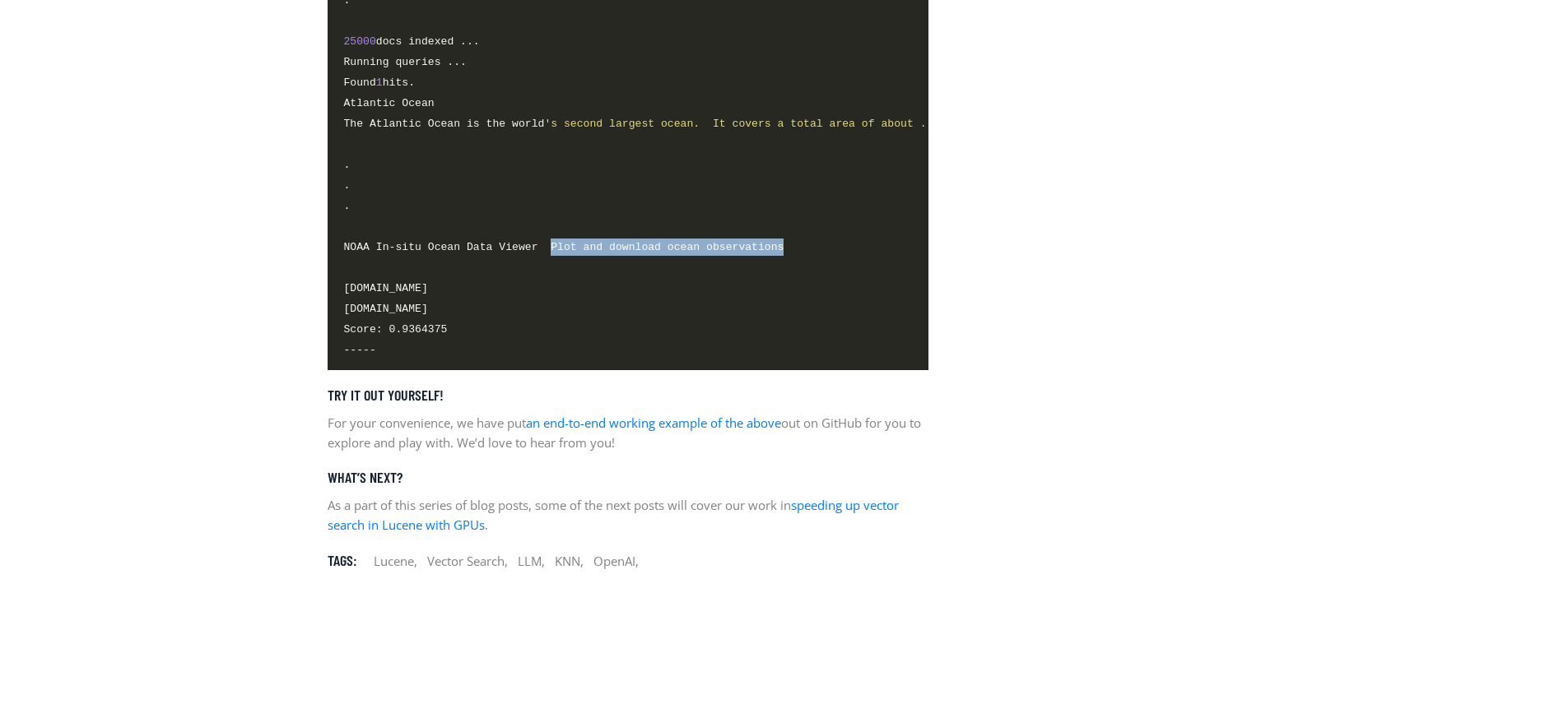
scroll to position [5081, 0]
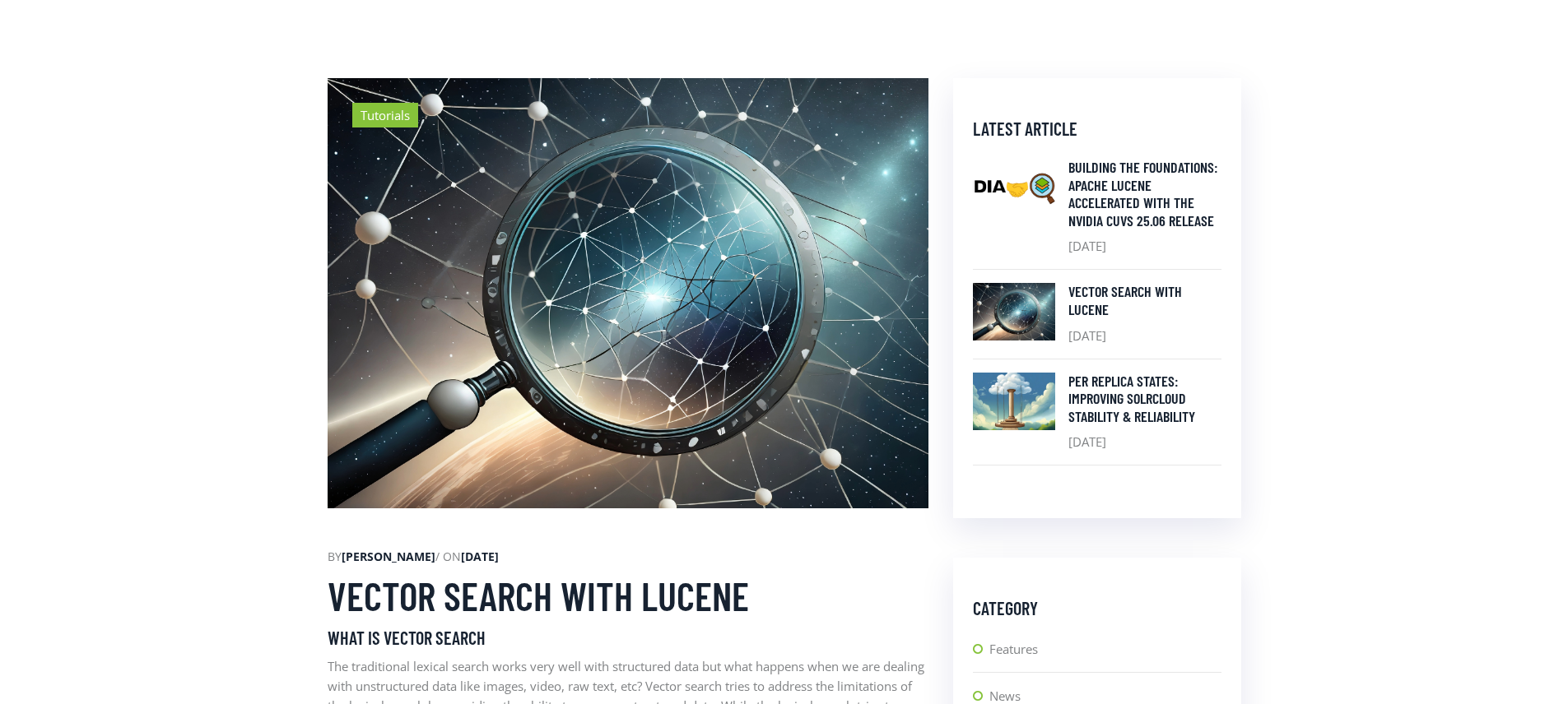
scroll to position [0, 0]
